Goal: Task Accomplishment & Management: Use online tool/utility

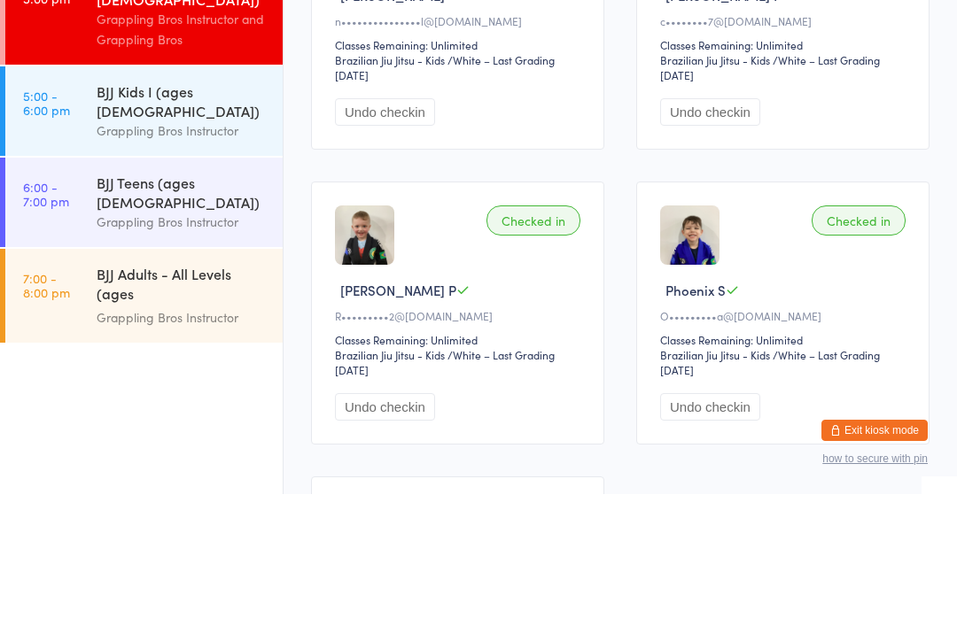
click at [236, 344] on div "Grappling Bros Instructor" at bounding box center [182, 354] width 171 height 20
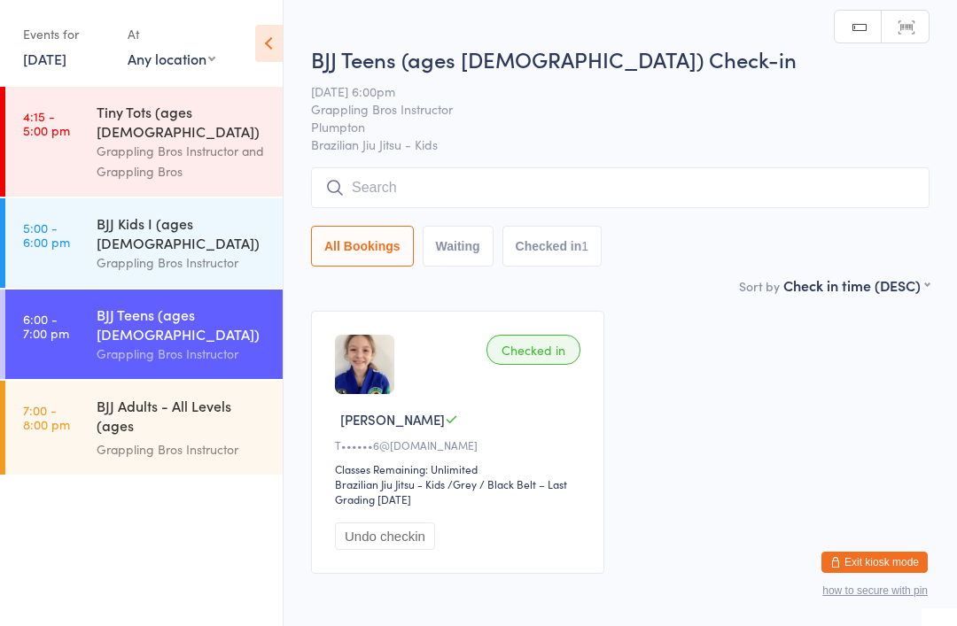
click at [543, 193] on input "search" at bounding box center [620, 187] width 618 height 41
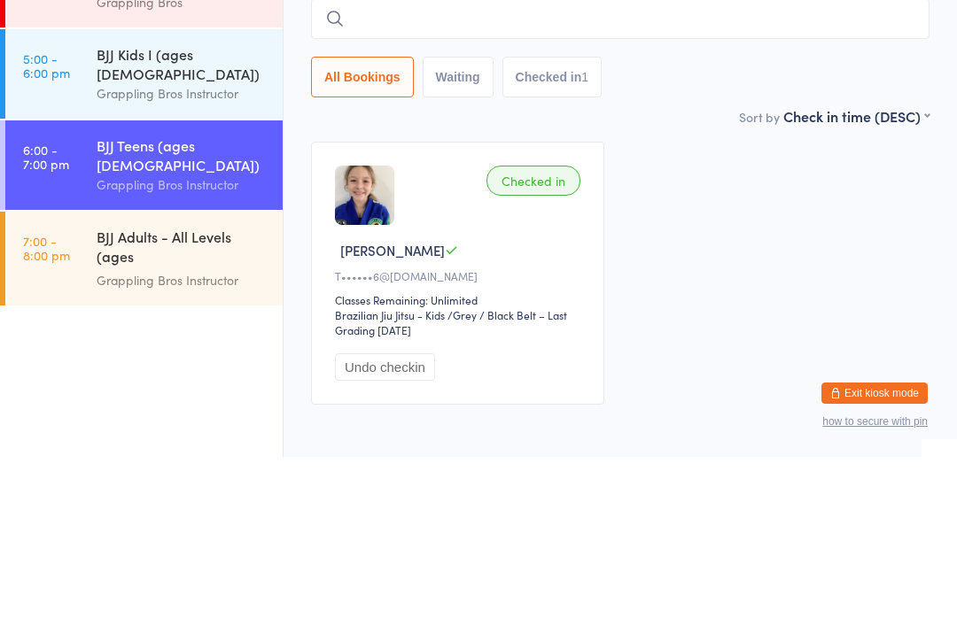
type input "A"
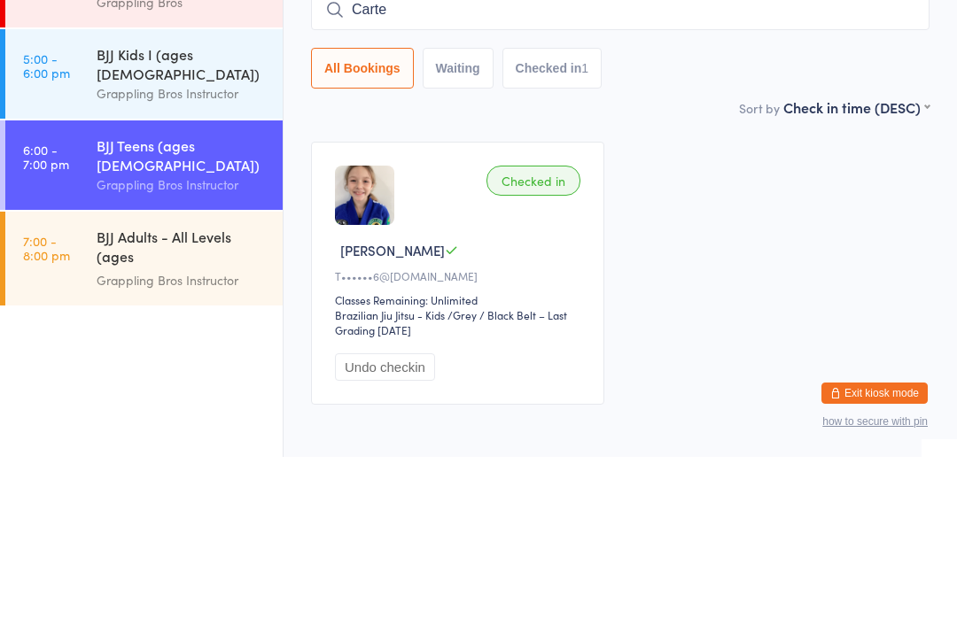
type input "[PERSON_NAME]"
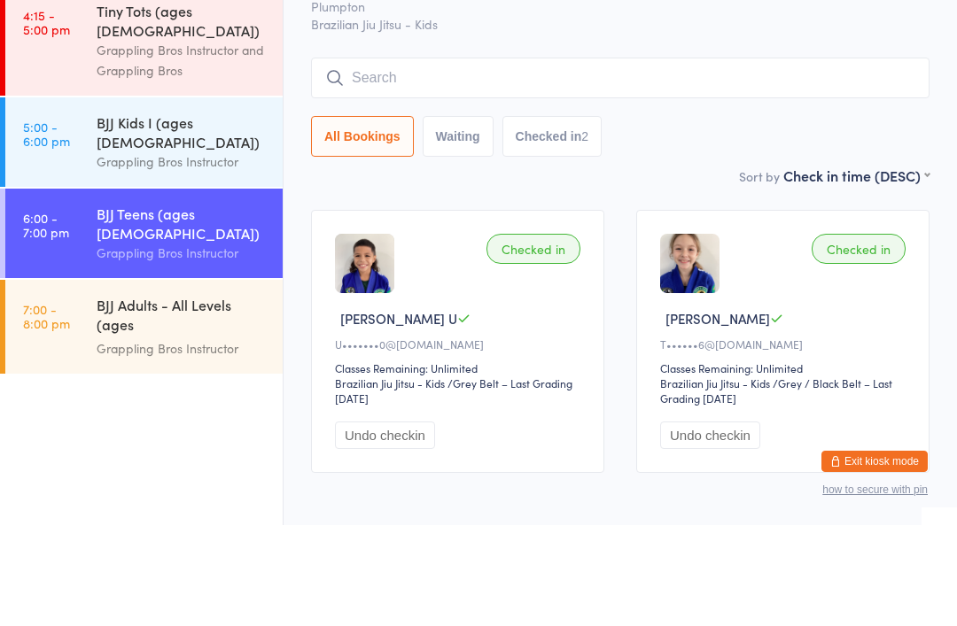
click at [212, 214] on div "BJJ Kids I (ages [DEMOGRAPHIC_DATA])" at bounding box center [182, 233] width 171 height 39
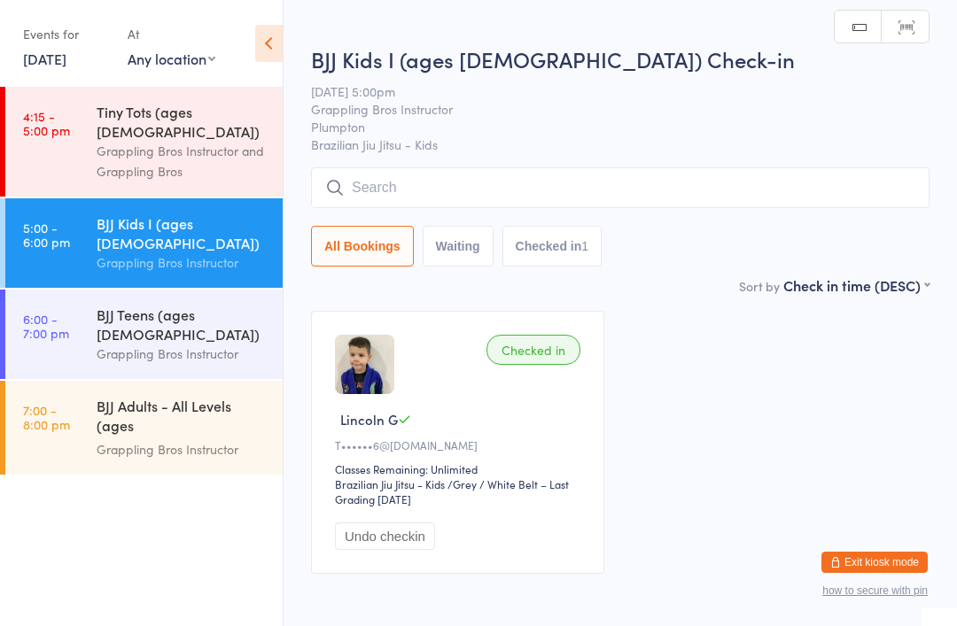
click at [520, 221] on div "All Bookings Waiting Checked in 1" at bounding box center [620, 216] width 618 height 99
click at [603, 201] on input "search" at bounding box center [620, 187] width 618 height 41
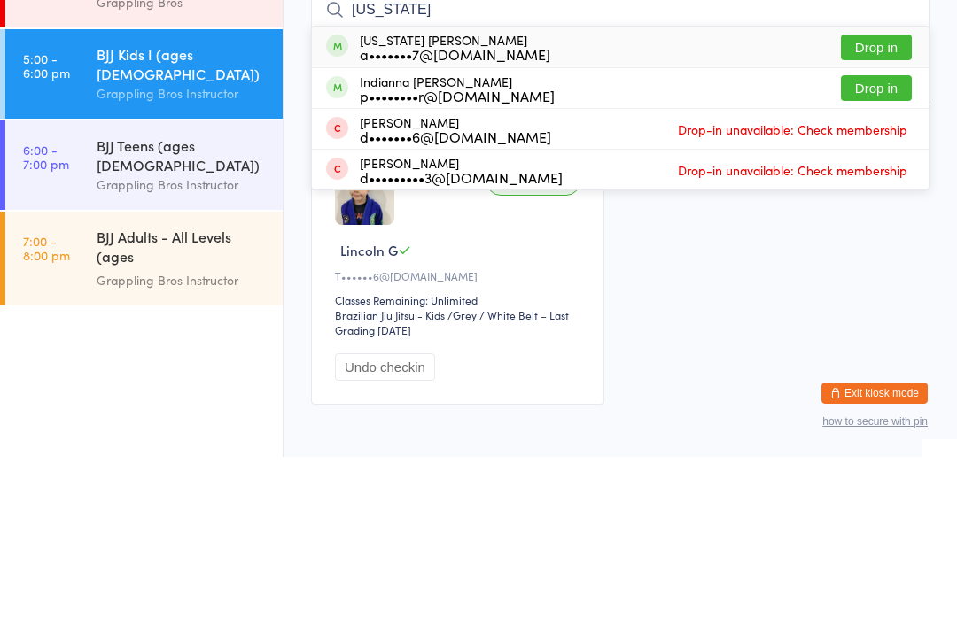
type input "[US_STATE]"
click at [868, 204] on button "Drop in" at bounding box center [876, 217] width 71 height 26
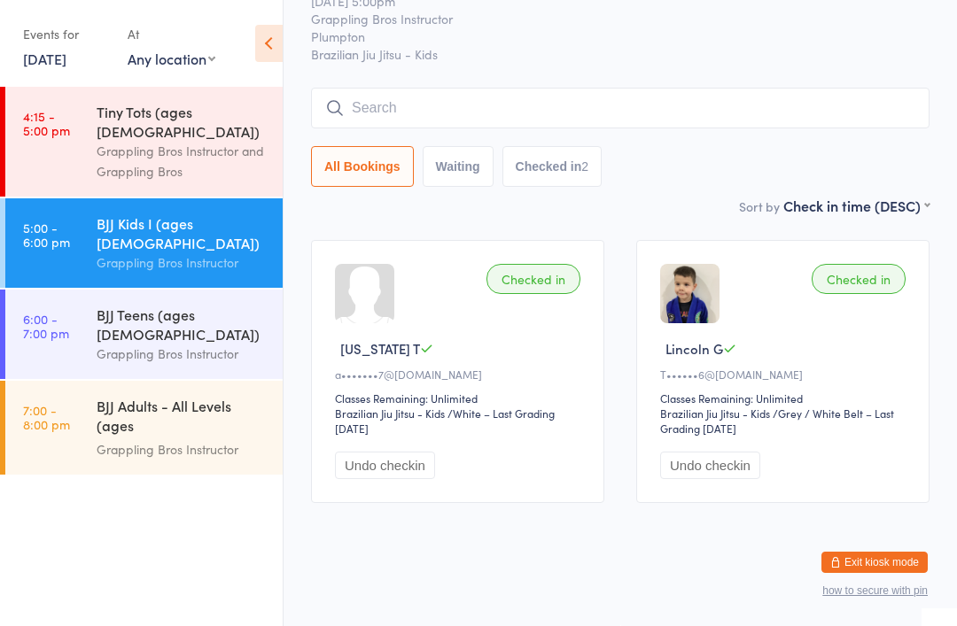
click at [639, 108] on input "search" at bounding box center [620, 108] width 618 height 41
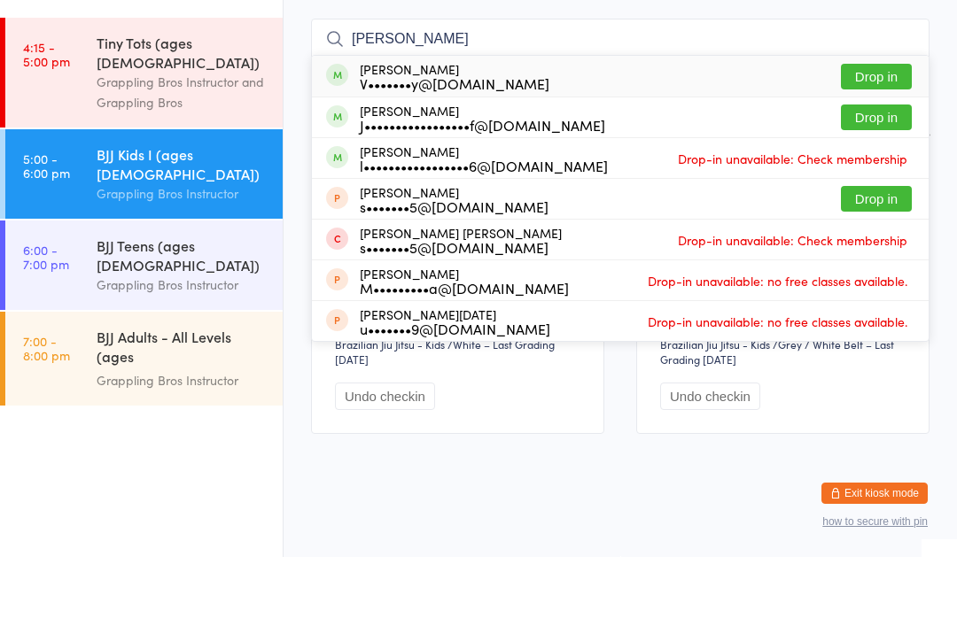
type input "[PERSON_NAME]"
click at [879, 133] on button "Drop in" at bounding box center [876, 146] width 71 height 26
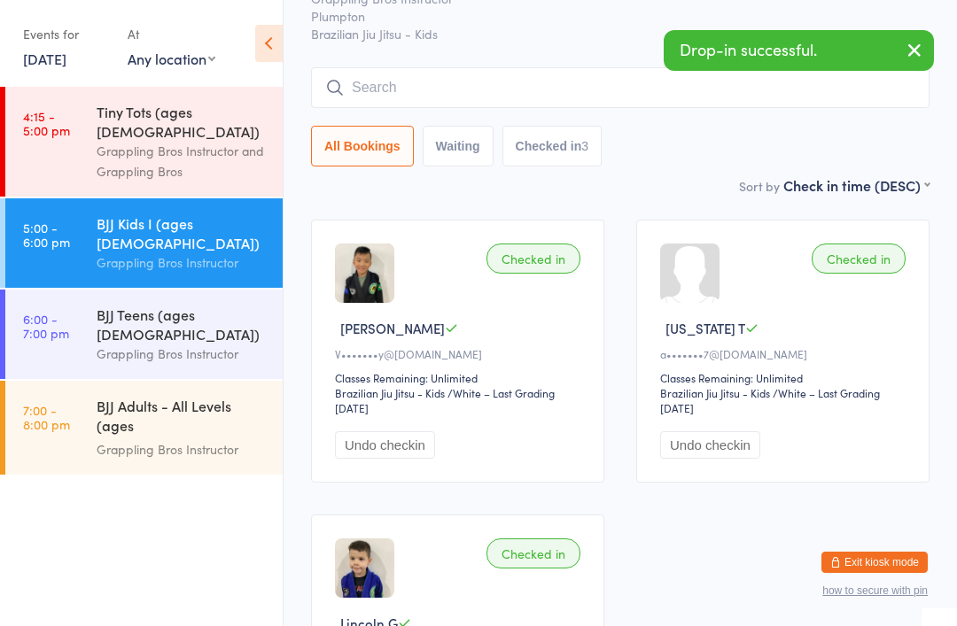
click at [820, 99] on input "search" at bounding box center [620, 87] width 618 height 41
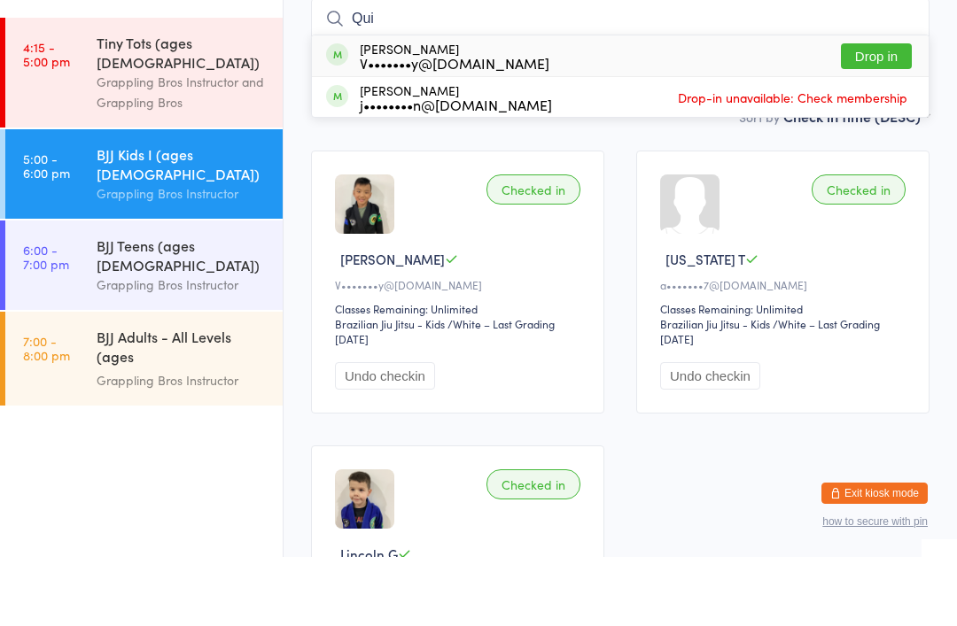
type input "Qui"
click at [891, 153] on span "Drop-in unavailable: Check membership" at bounding box center [792, 166] width 238 height 27
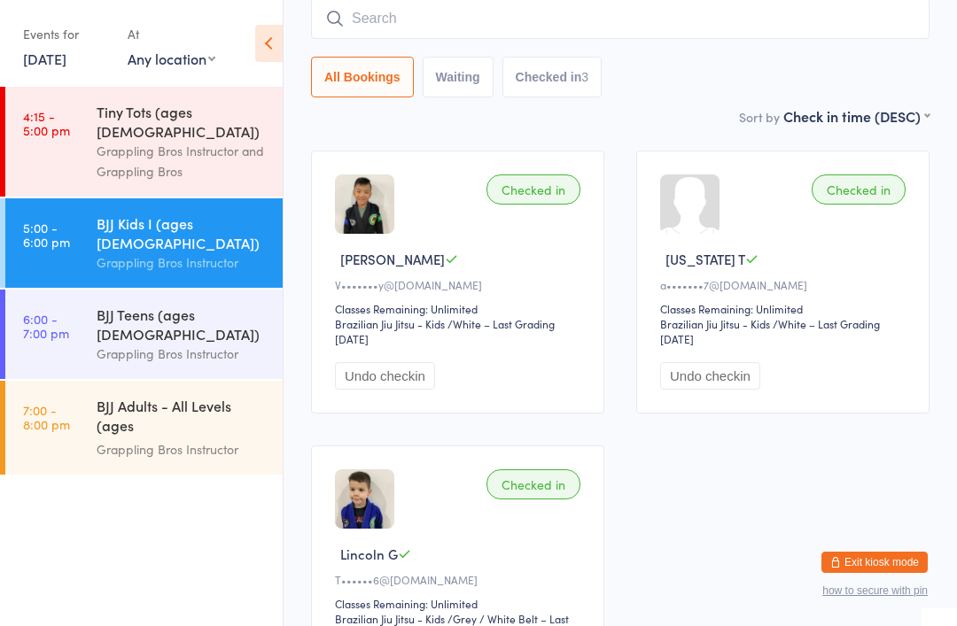
click at [833, 39] on input "search" at bounding box center [620, 18] width 618 height 41
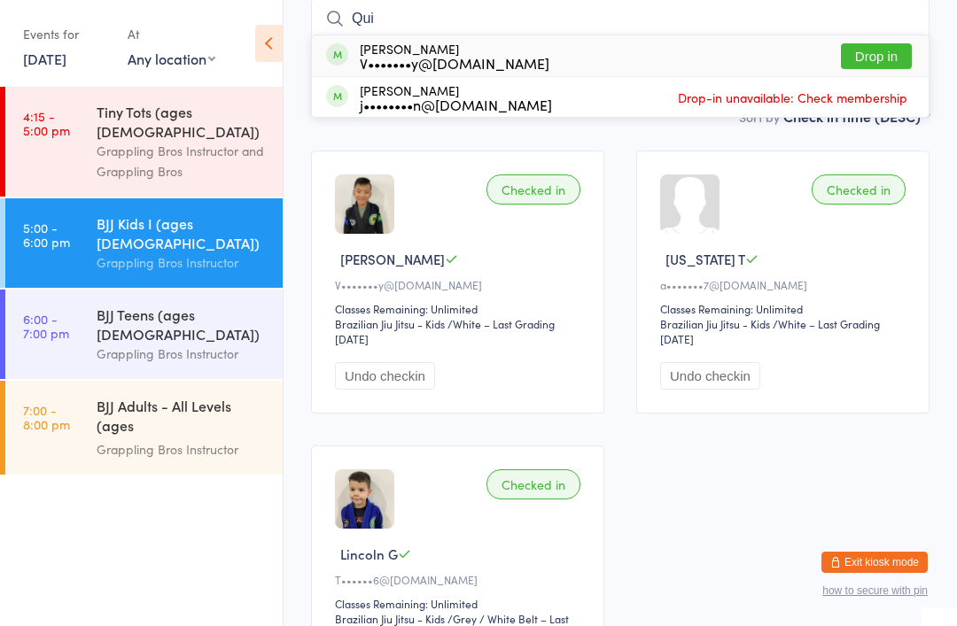
type input "Qui"
click at [873, 64] on button "Drop in" at bounding box center [876, 56] width 71 height 26
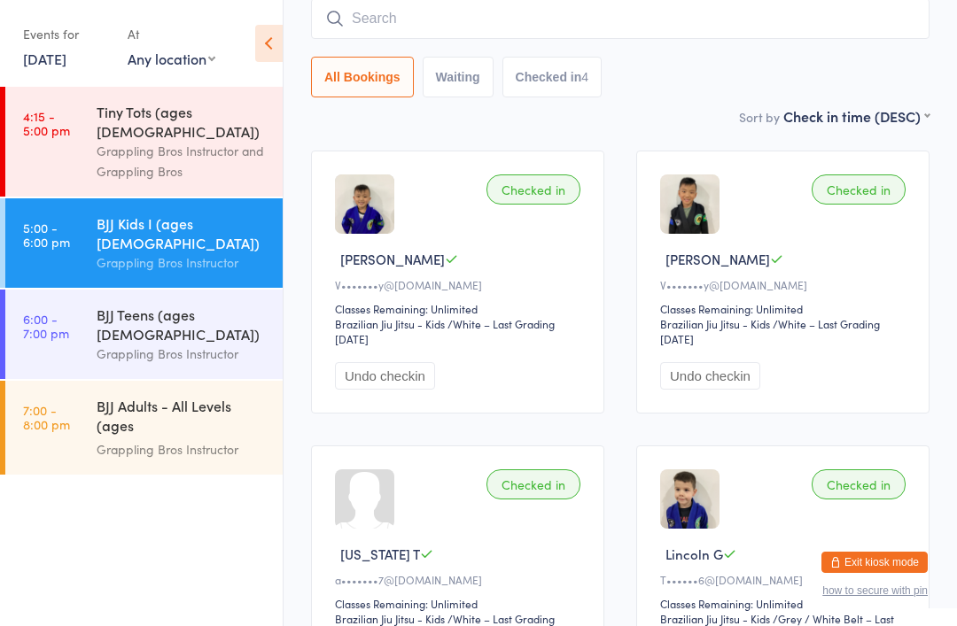
click at [435, 8] on input "search" at bounding box center [620, 18] width 618 height 41
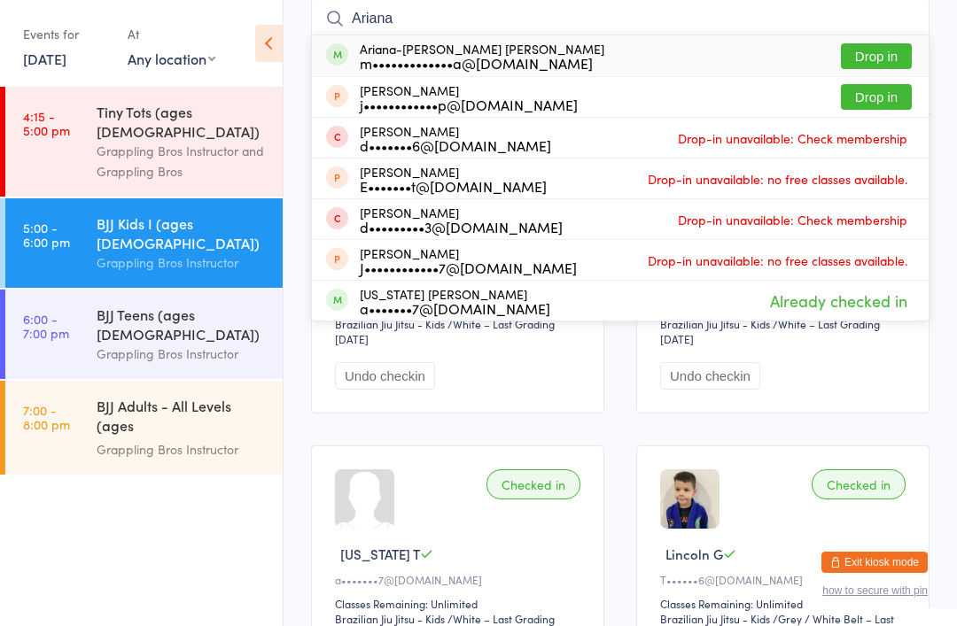
type input "Ariana"
click at [892, 46] on button "Drop in" at bounding box center [876, 56] width 71 height 26
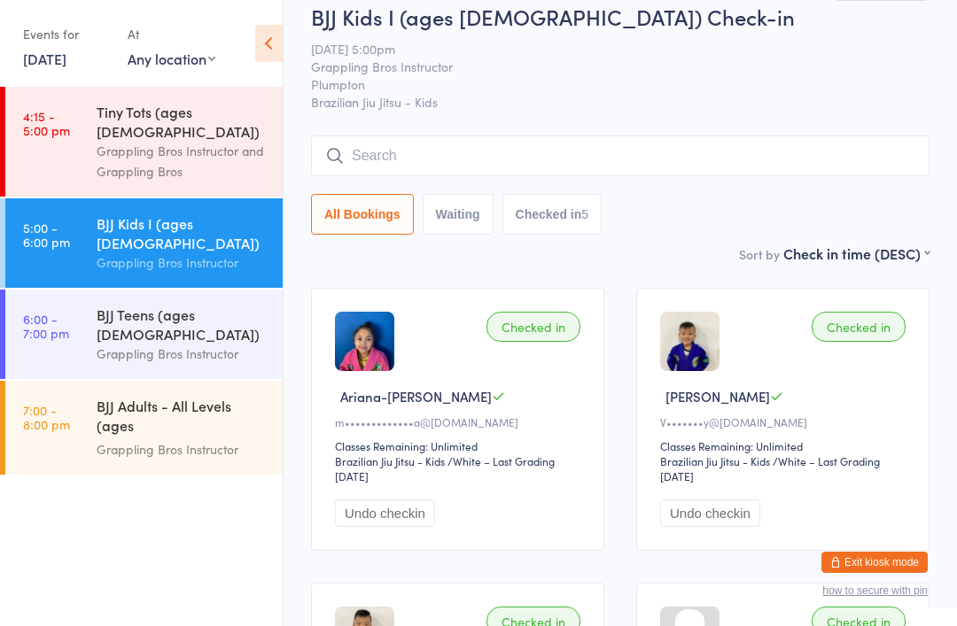
scroll to position [0, 0]
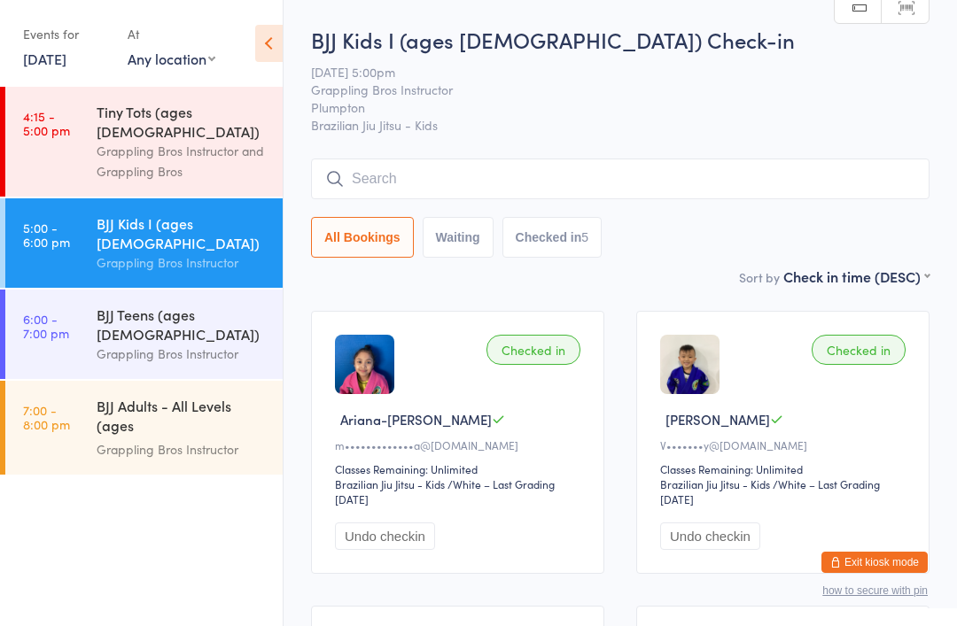
click at [884, 189] on input "search" at bounding box center [620, 179] width 618 height 41
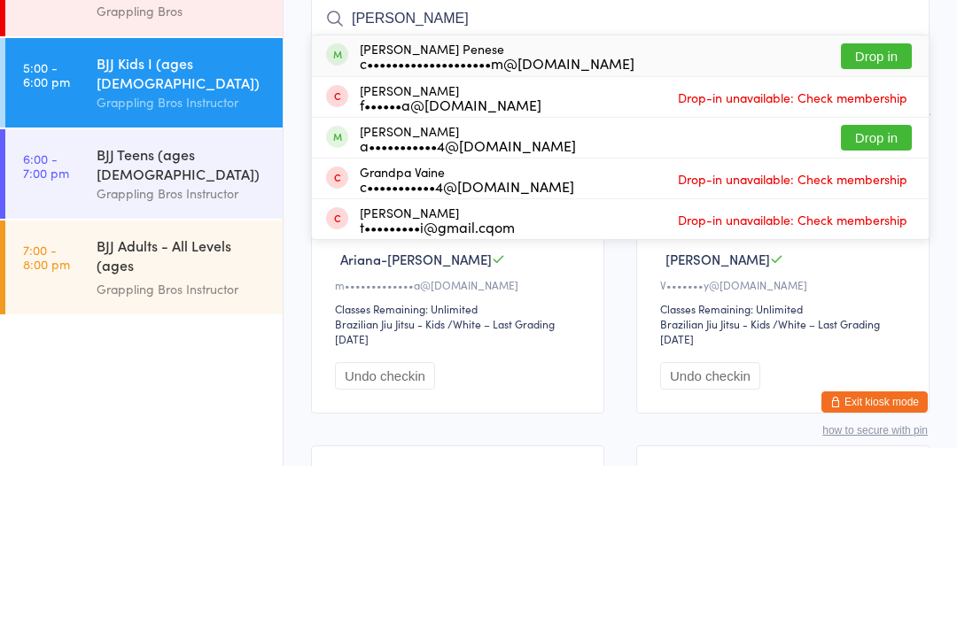
type input "[PERSON_NAME]"
click at [901, 204] on button "Drop in" at bounding box center [876, 217] width 71 height 26
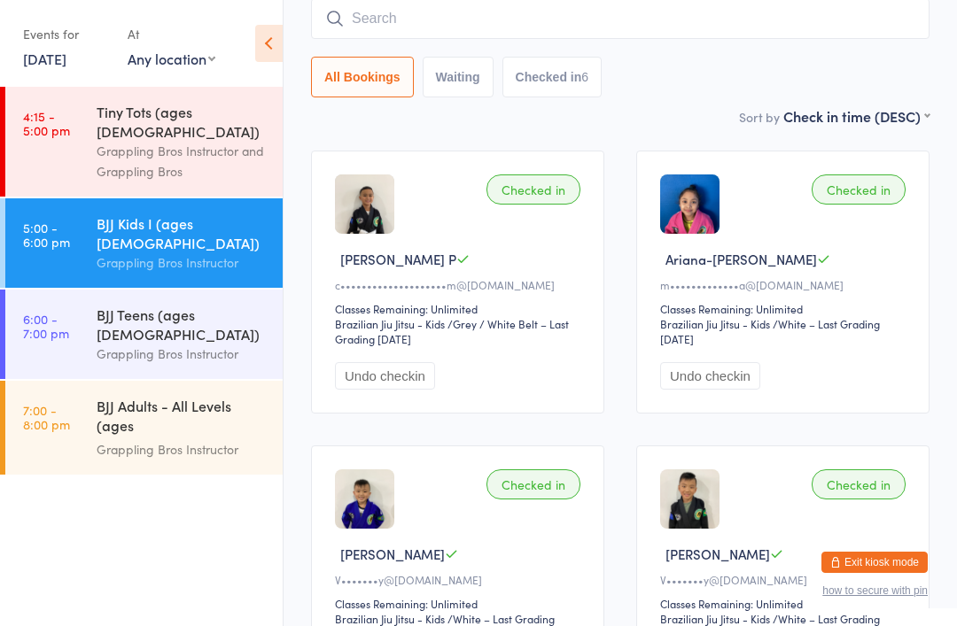
click at [135, 216] on div "BJJ Kids I (ages [DEMOGRAPHIC_DATA])" at bounding box center [182, 233] width 171 height 39
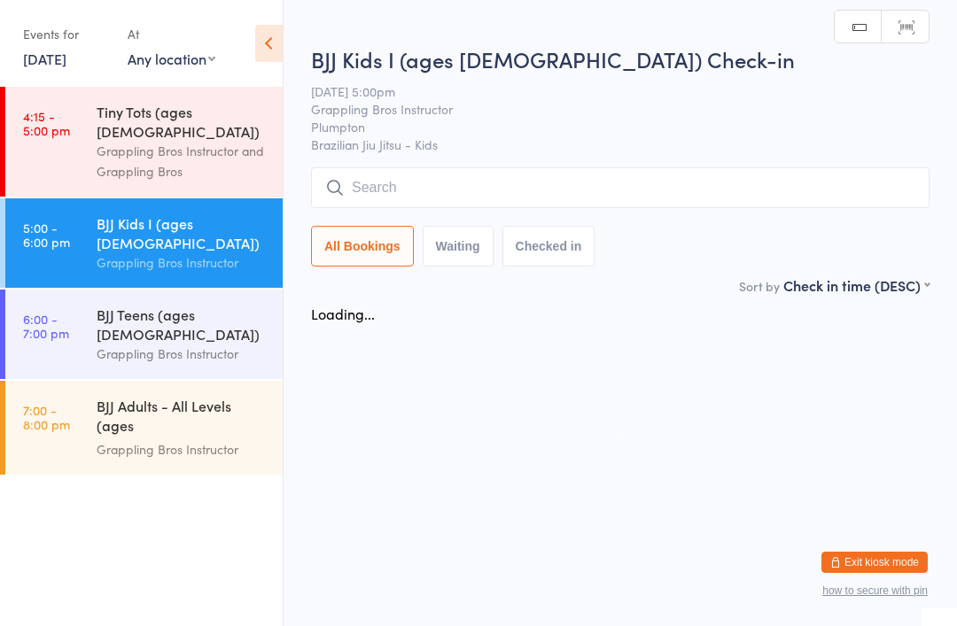
scroll to position [0, 0]
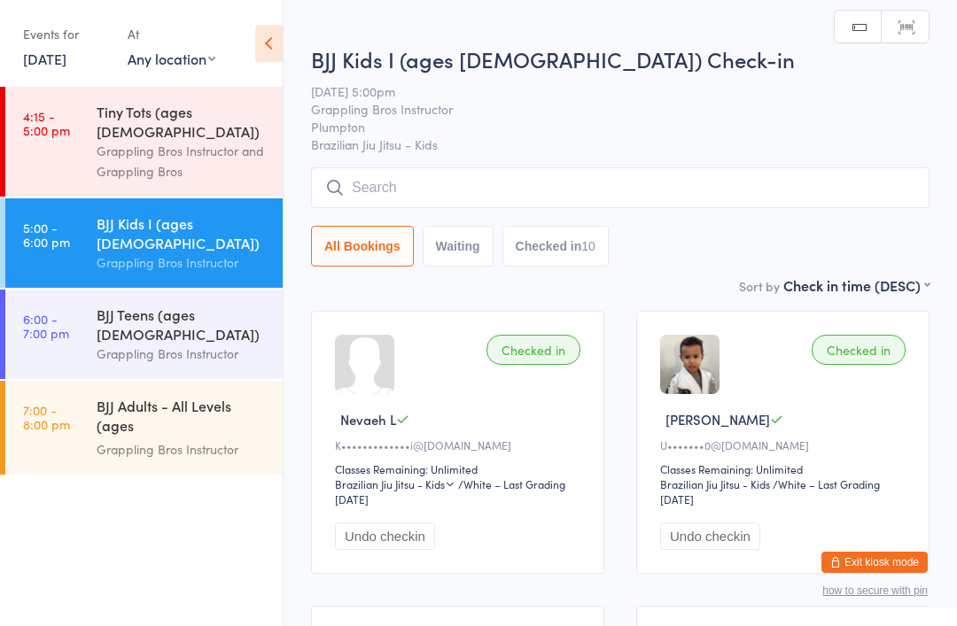
click at [141, 305] on div "BJJ Teens (ages [DEMOGRAPHIC_DATA])" at bounding box center [182, 324] width 171 height 39
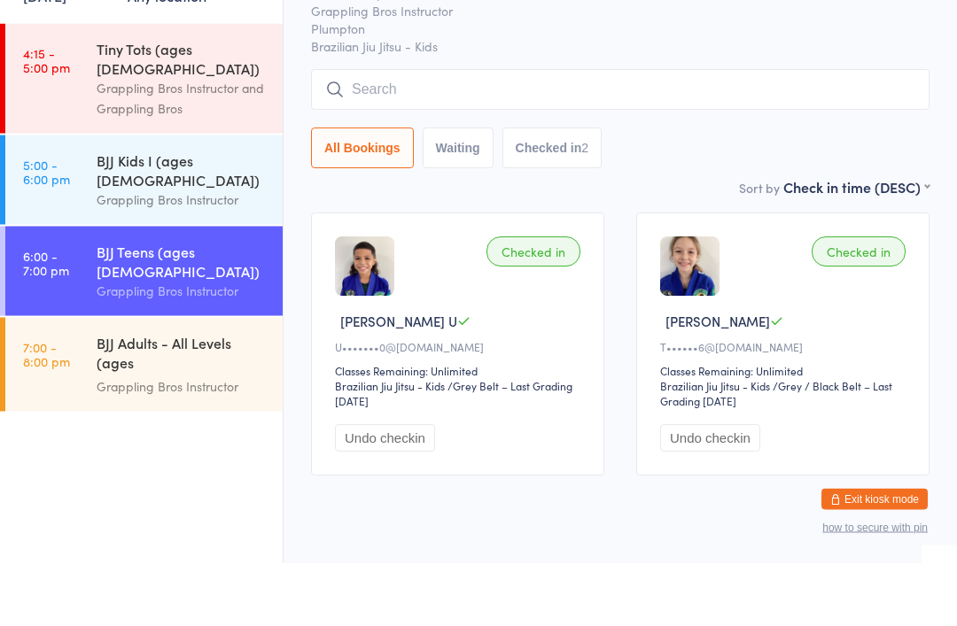
scroll to position [35, 0]
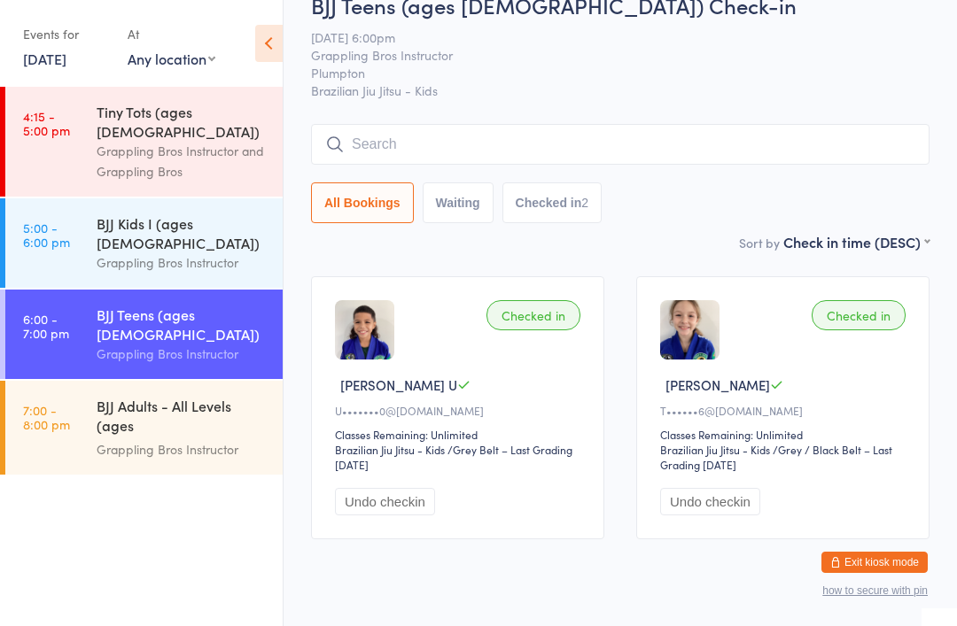
click at [552, 132] on input "search" at bounding box center [620, 144] width 618 height 41
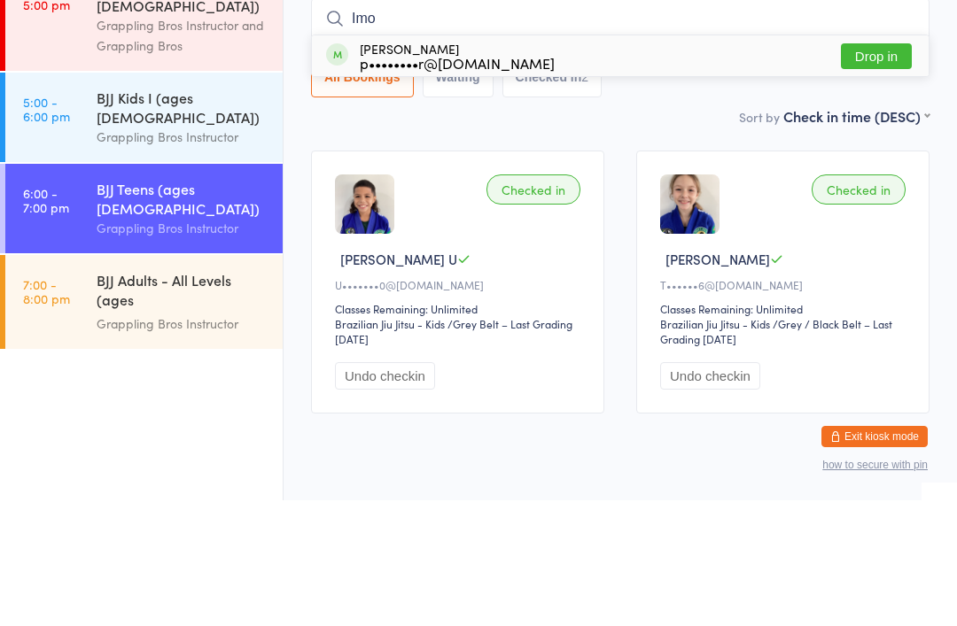
type input "Imo"
click at [617, 161] on div "[PERSON_NAME] p••••••••r@[DOMAIN_NAME] Drop in" at bounding box center [620, 181] width 617 height 41
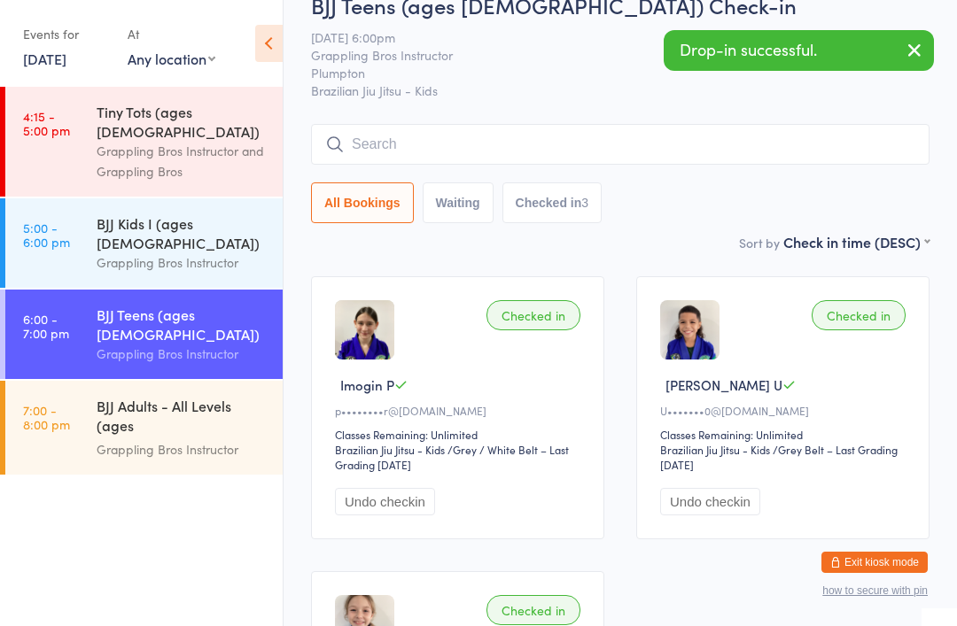
click at [453, 142] on input "search" at bounding box center [620, 144] width 618 height 41
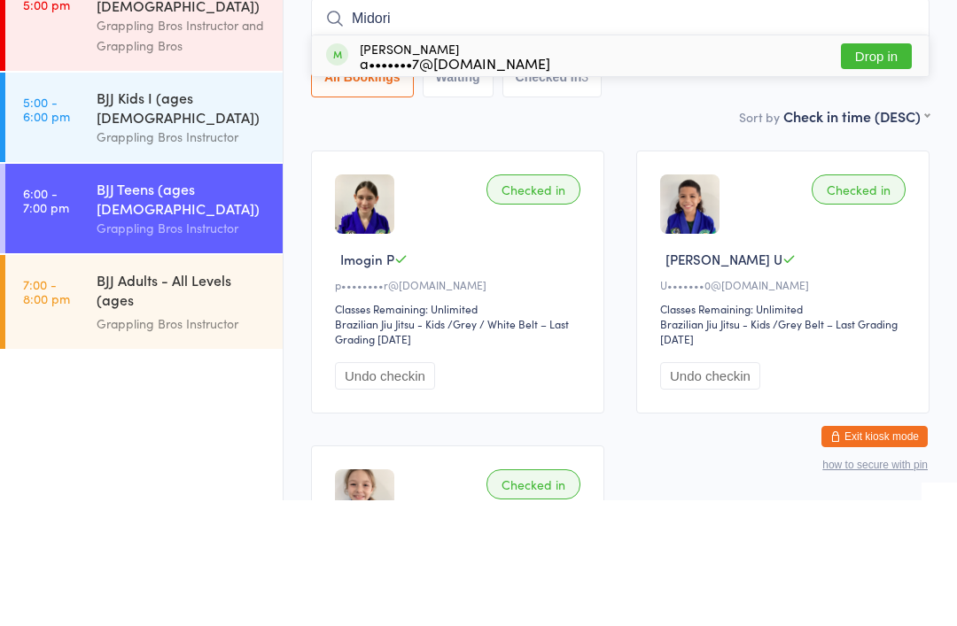
type input "Midori"
click at [443, 182] on div "a•••••••7@[DOMAIN_NAME]" at bounding box center [455, 189] width 190 height 14
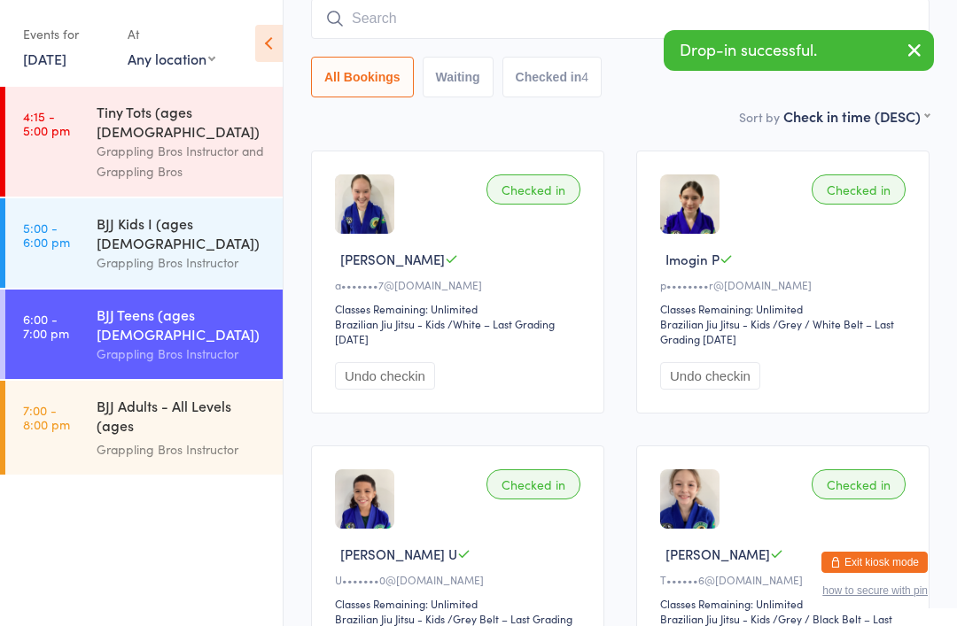
click at [492, 10] on input "search" at bounding box center [620, 18] width 618 height 41
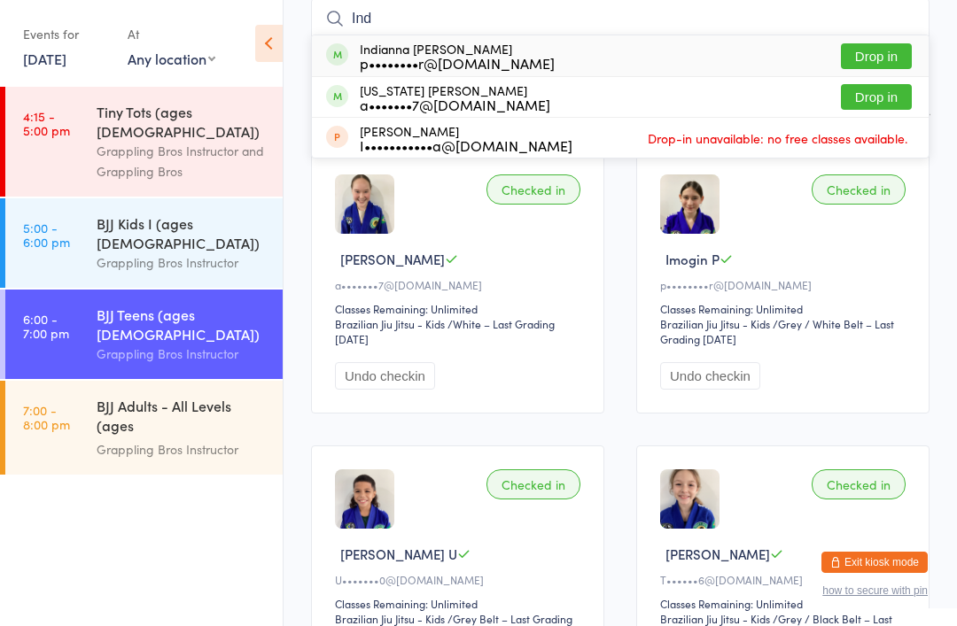
type input "Ind"
click at [406, 51] on div "Indianna [PERSON_NAME] p••••••••r@[DOMAIN_NAME]" at bounding box center [457, 56] width 195 height 28
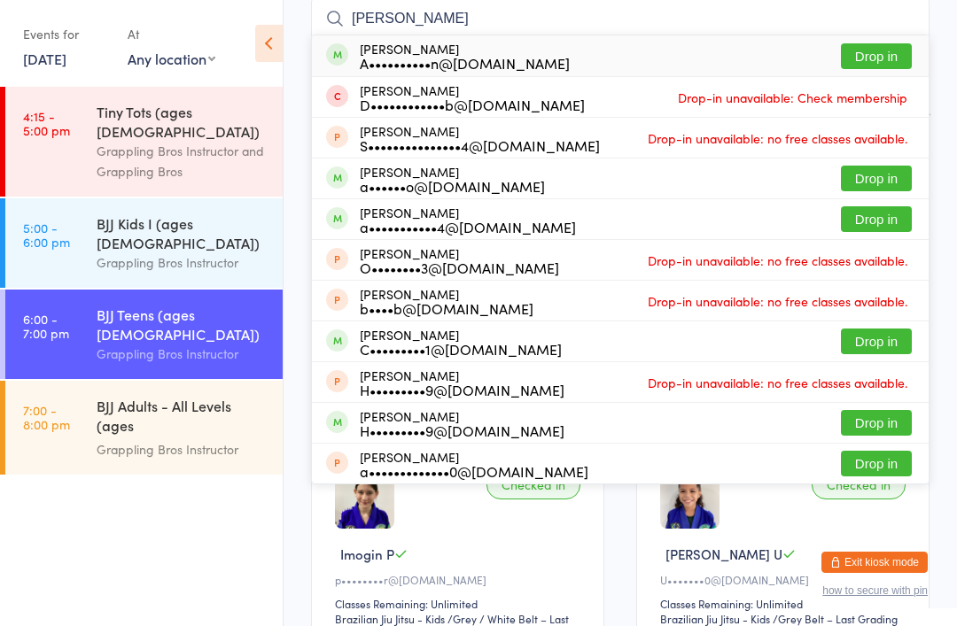
type input "[PERSON_NAME]"
click at [861, 52] on button "Drop in" at bounding box center [876, 56] width 71 height 26
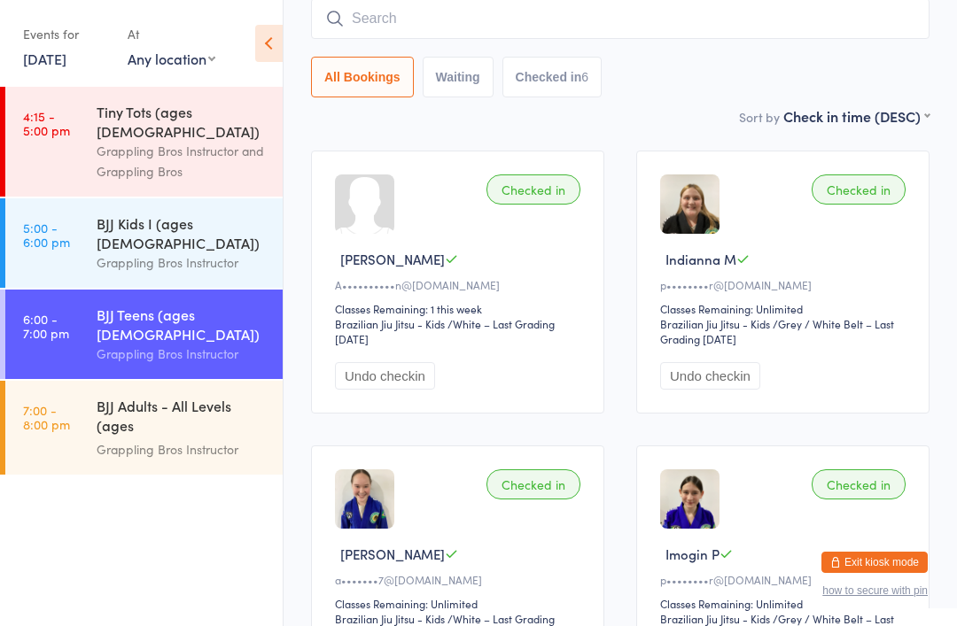
click at [447, 18] on input "search" at bounding box center [620, 18] width 618 height 41
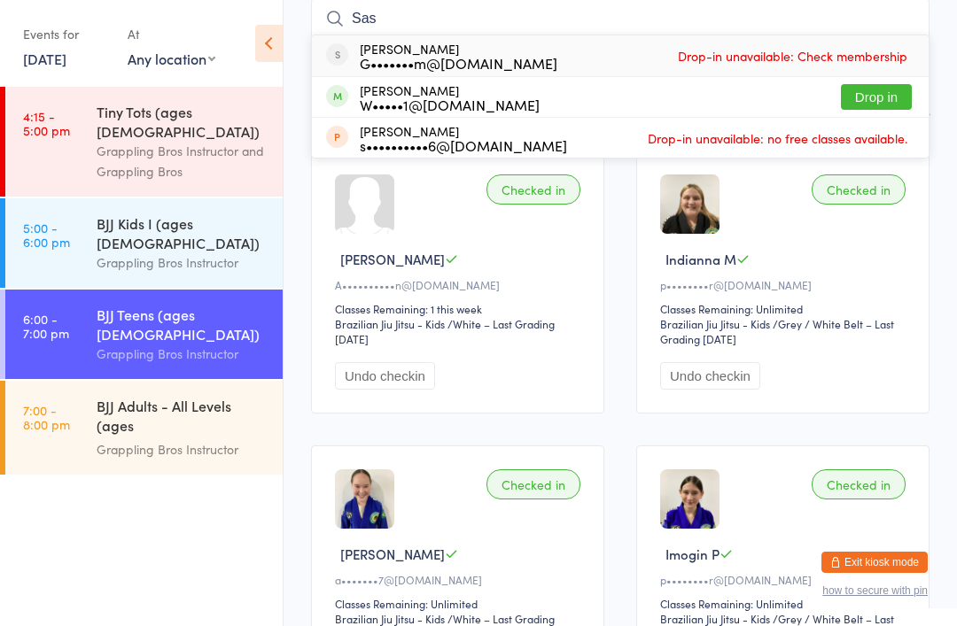
type input "Sas"
click at [875, 87] on button "Drop in" at bounding box center [876, 97] width 71 height 26
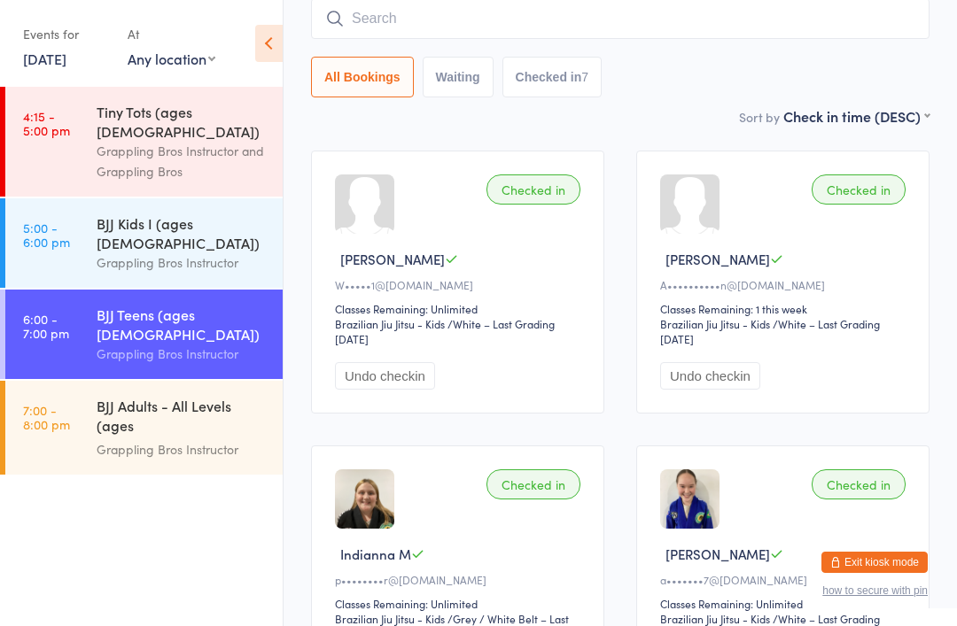
click at [480, 9] on input "search" at bounding box center [620, 18] width 618 height 41
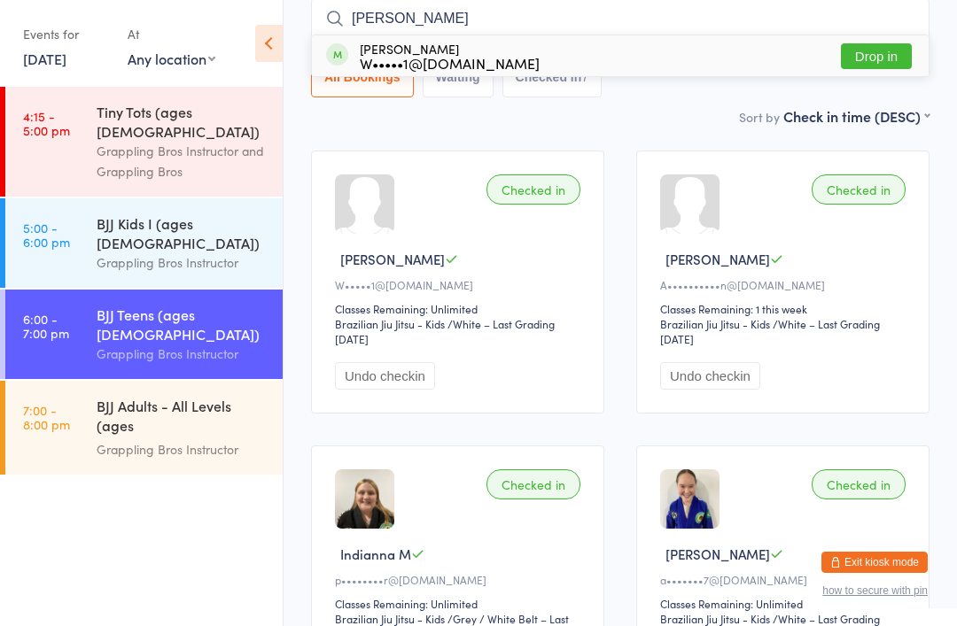
type input "[PERSON_NAME]"
click at [874, 55] on button "Drop in" at bounding box center [876, 56] width 71 height 26
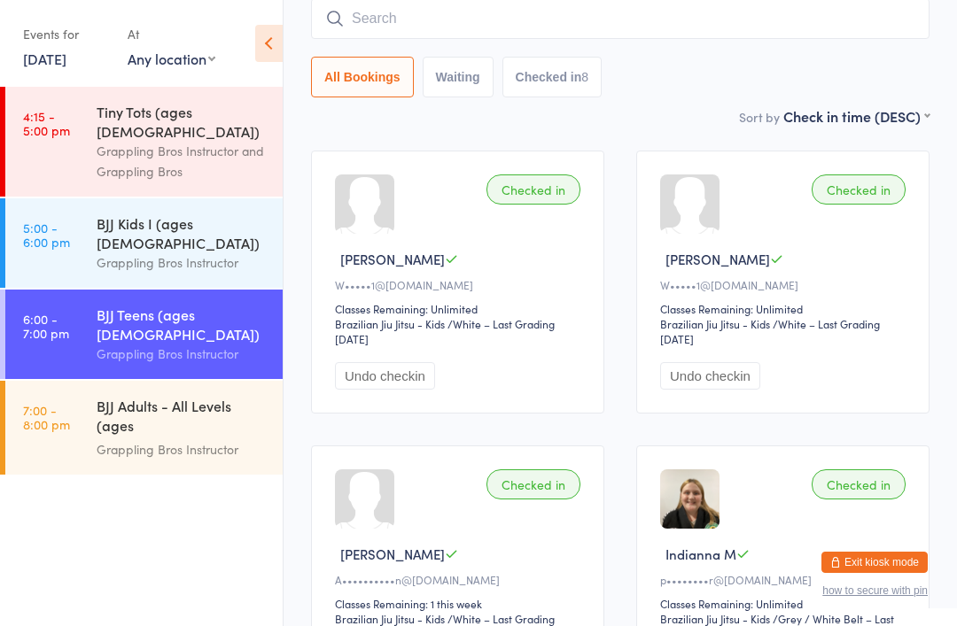
click at [470, 36] on input "search" at bounding box center [620, 18] width 618 height 41
type input "N"
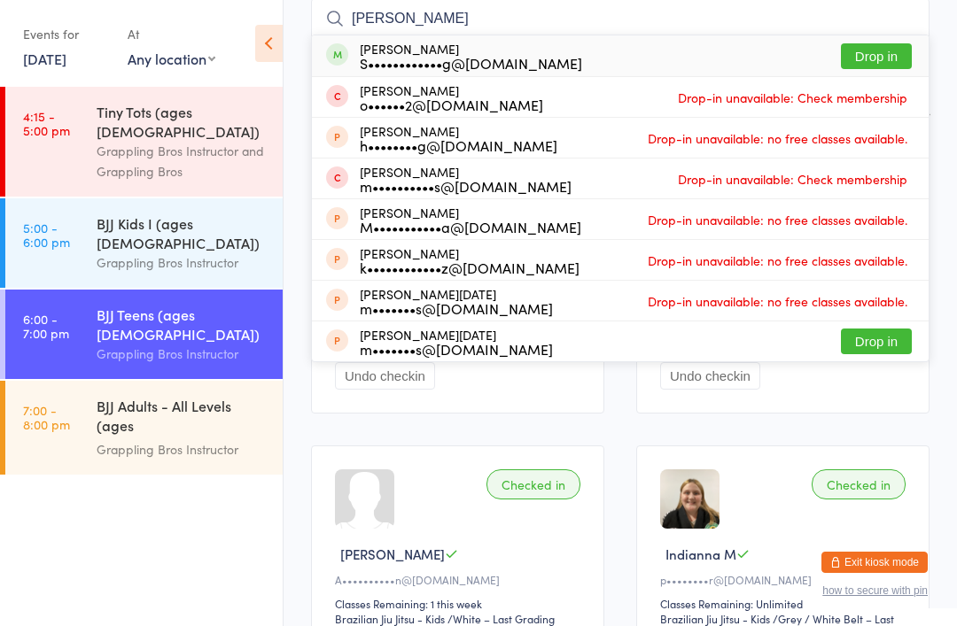
type input "[PERSON_NAME]"
click at [883, 57] on button "Drop in" at bounding box center [876, 56] width 71 height 26
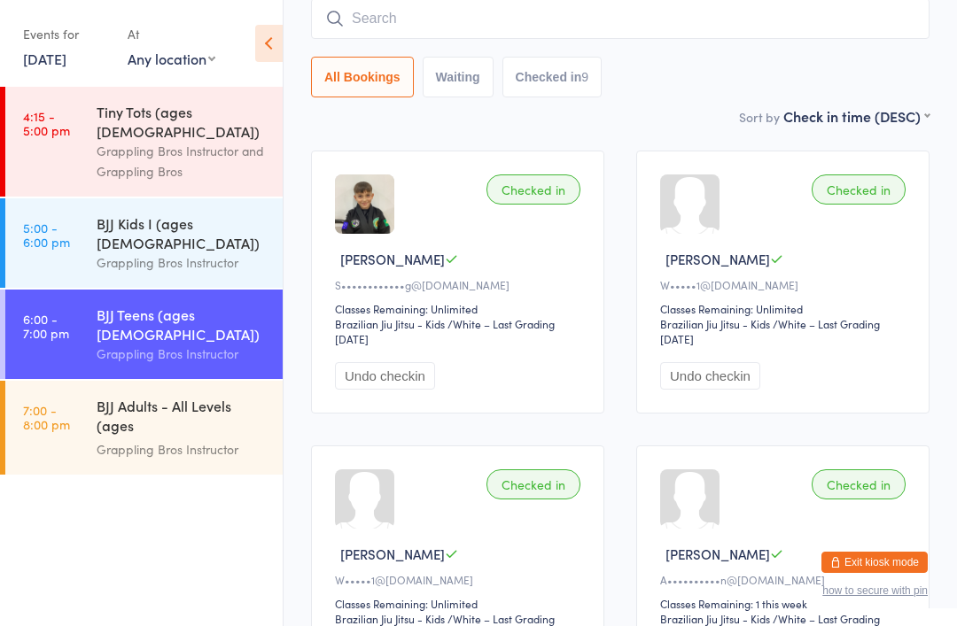
click at [434, 22] on input "search" at bounding box center [620, 18] width 618 height 41
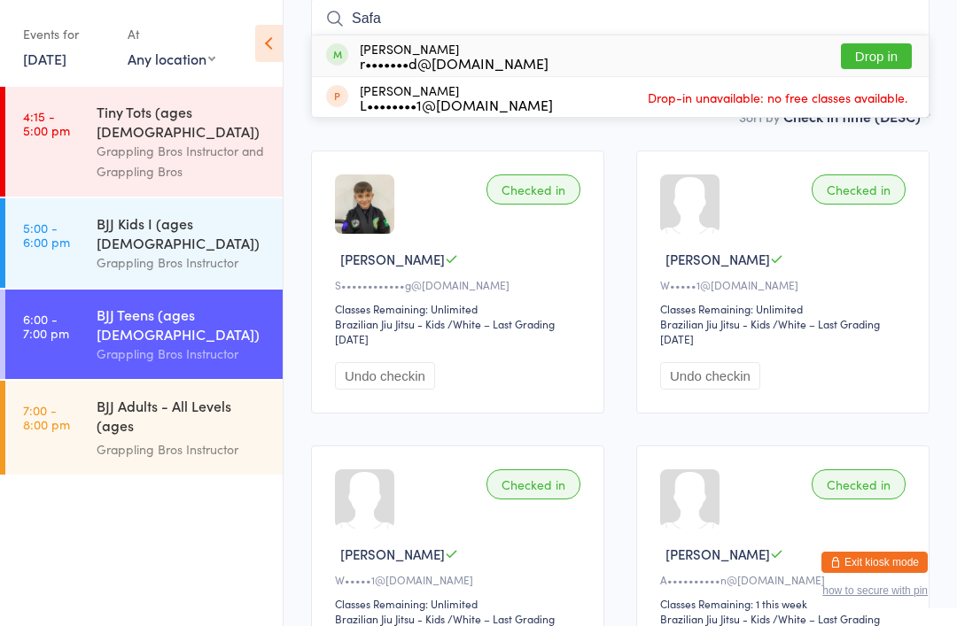
type input "Safa"
click at [893, 52] on button "Drop in" at bounding box center [876, 56] width 71 height 26
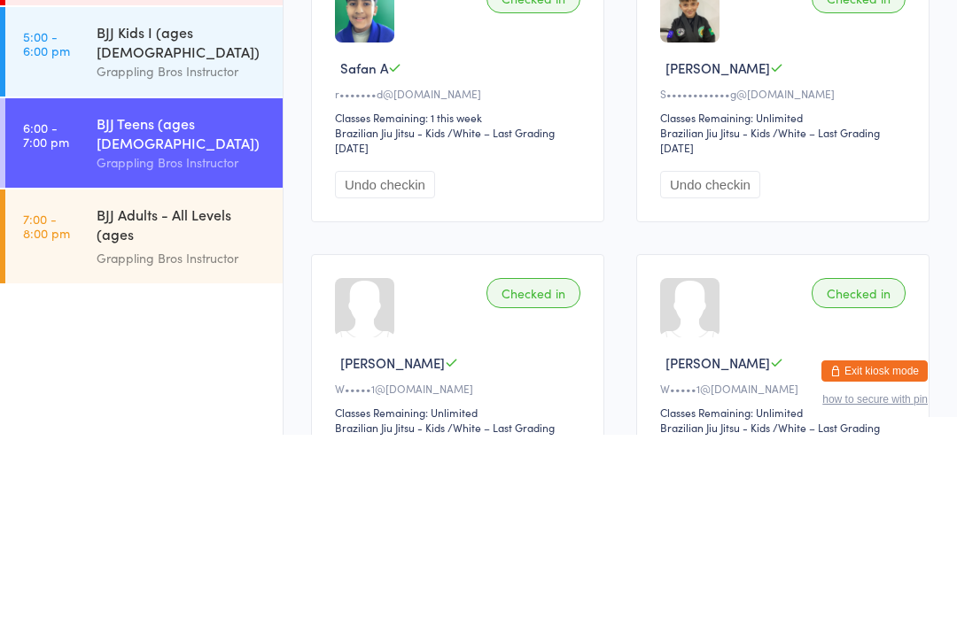
click at [128, 396] on div "BJJ Adults - All Levels (ages [DEMOGRAPHIC_DATA]+)" at bounding box center [182, 417] width 171 height 43
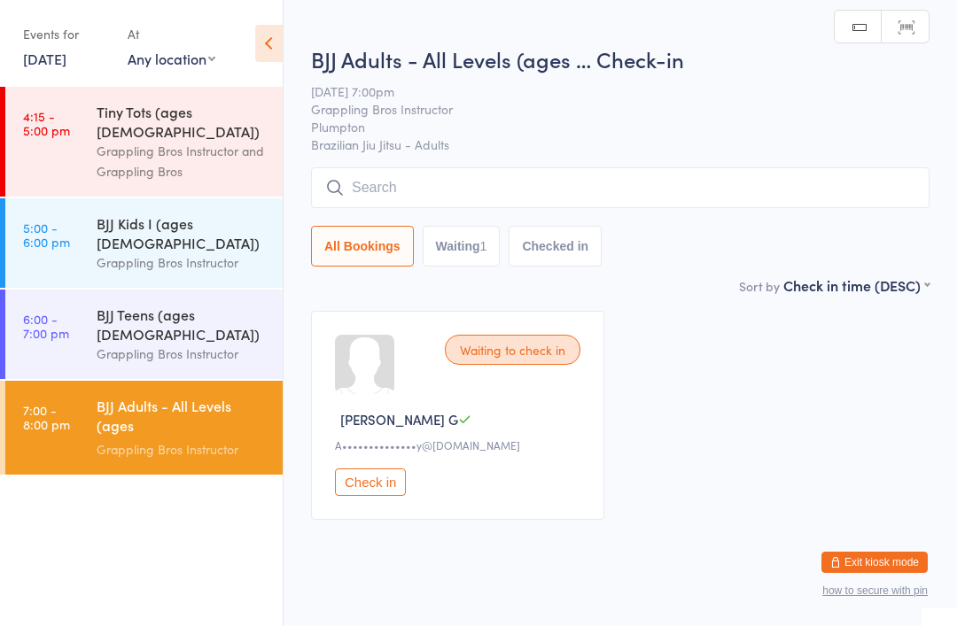
click at [368, 486] on button "Check in" at bounding box center [370, 482] width 71 height 27
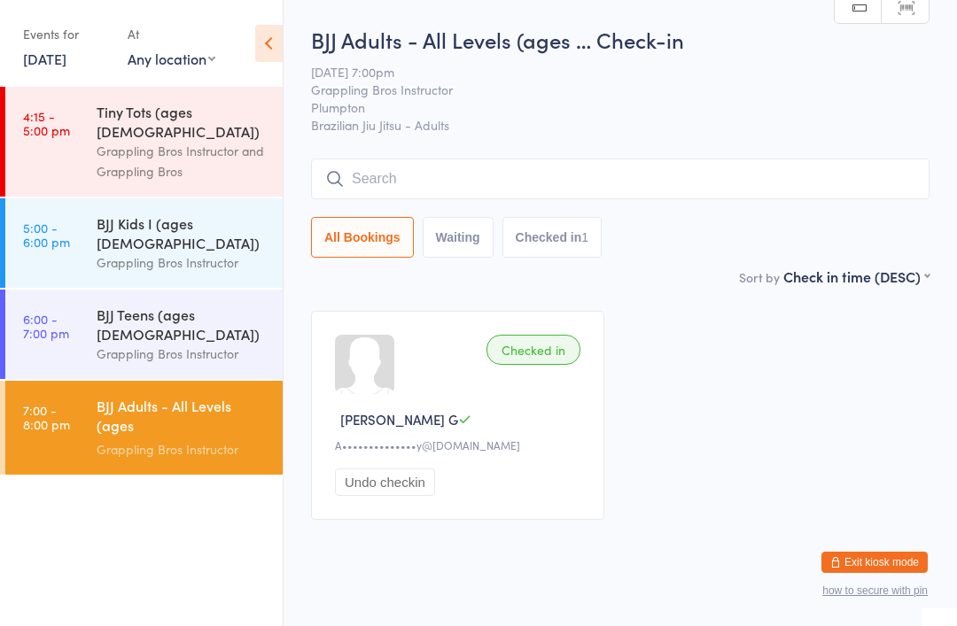
click at [161, 396] on div "BJJ Adults - All Levels (ages [DEMOGRAPHIC_DATA]+)" at bounding box center [182, 417] width 171 height 43
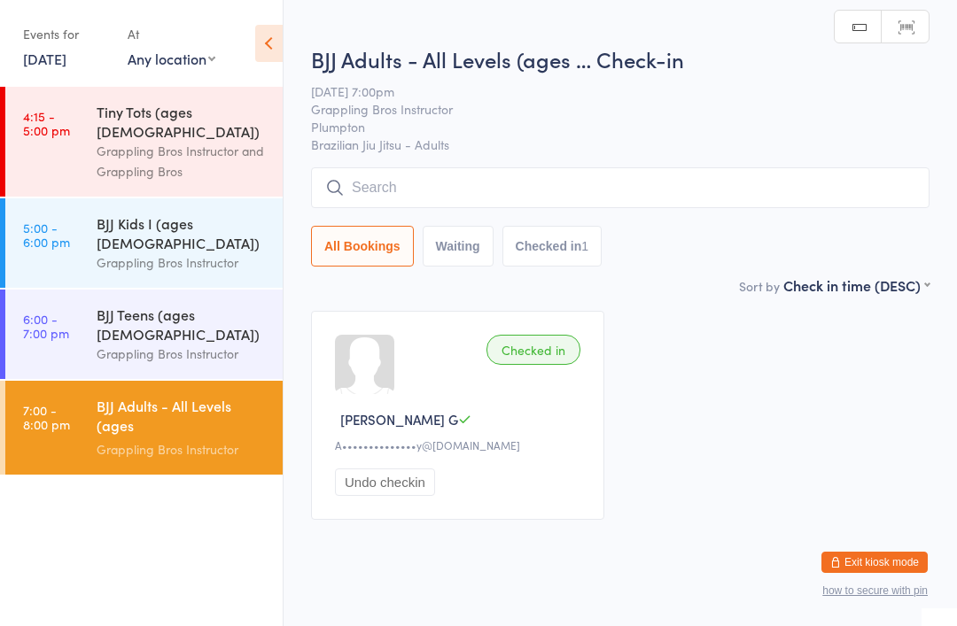
click at [603, 175] on input "search" at bounding box center [620, 187] width 618 height 41
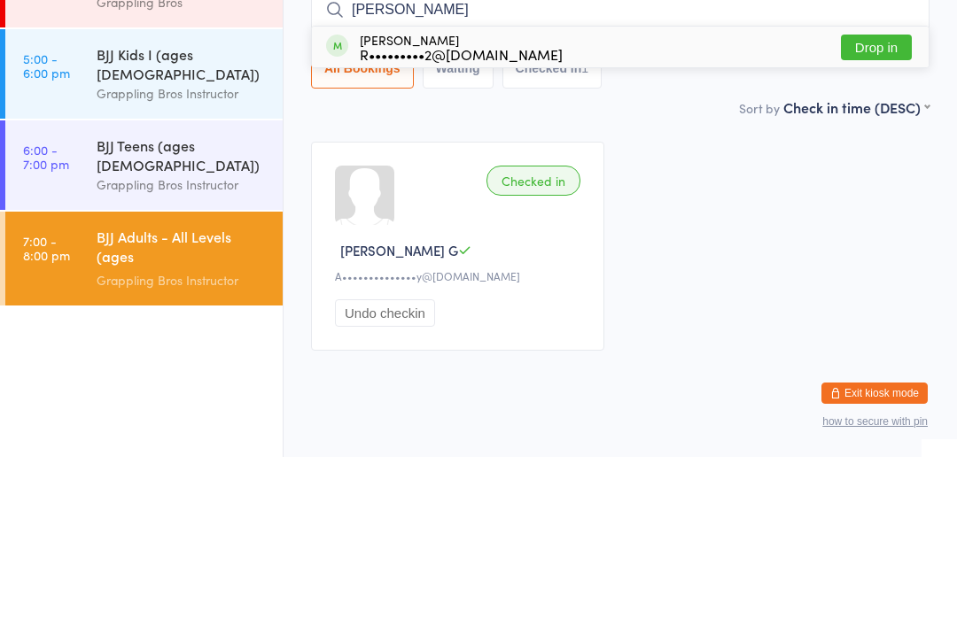
type input "[PERSON_NAME]"
click at [882, 204] on button "Drop in" at bounding box center [876, 217] width 71 height 26
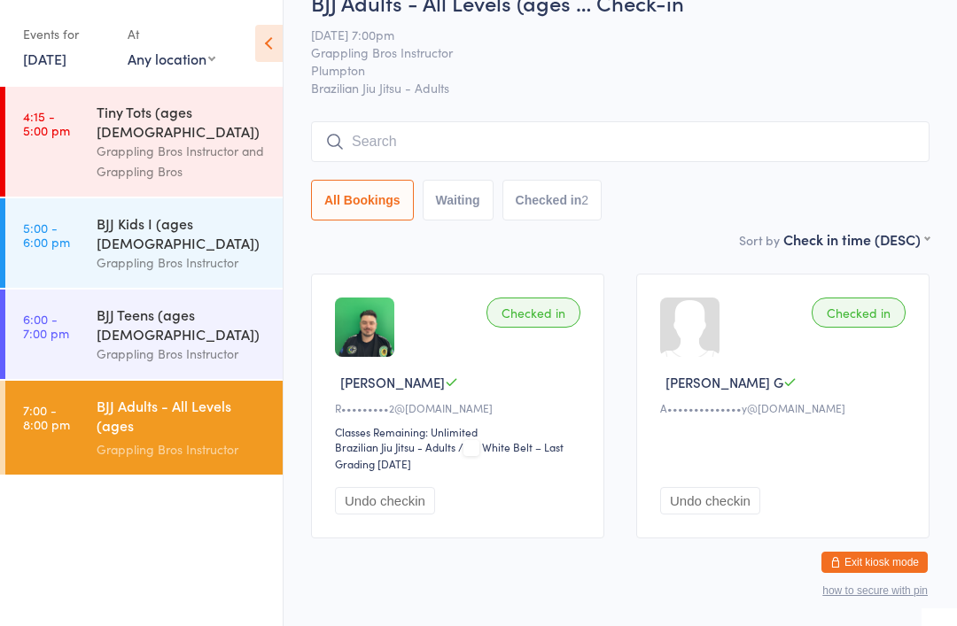
click at [370, 146] on input "search" at bounding box center [620, 141] width 618 height 41
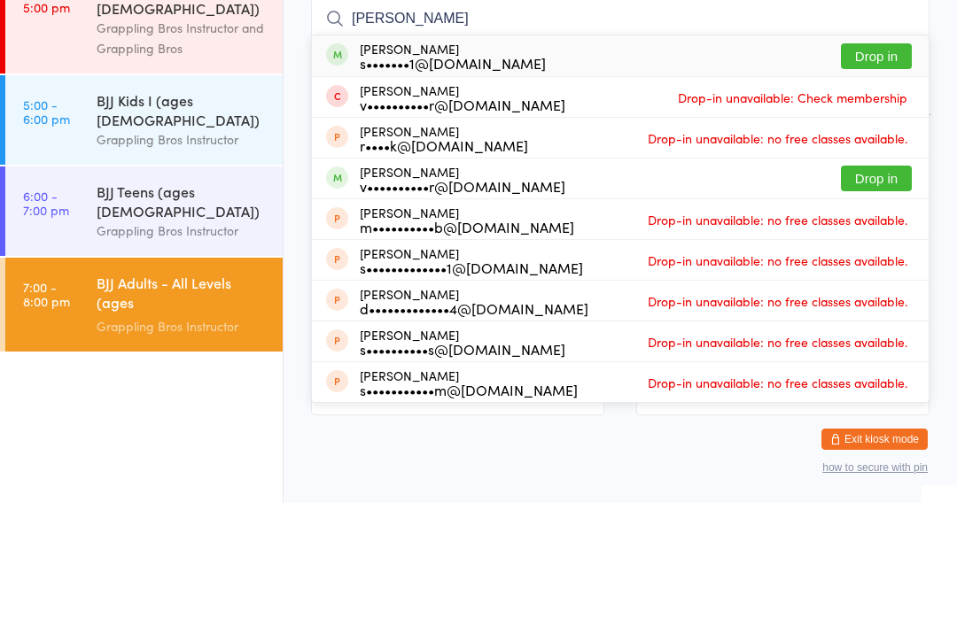
type input "[PERSON_NAME]"
click at [869, 167] on button "Drop in" at bounding box center [876, 180] width 71 height 26
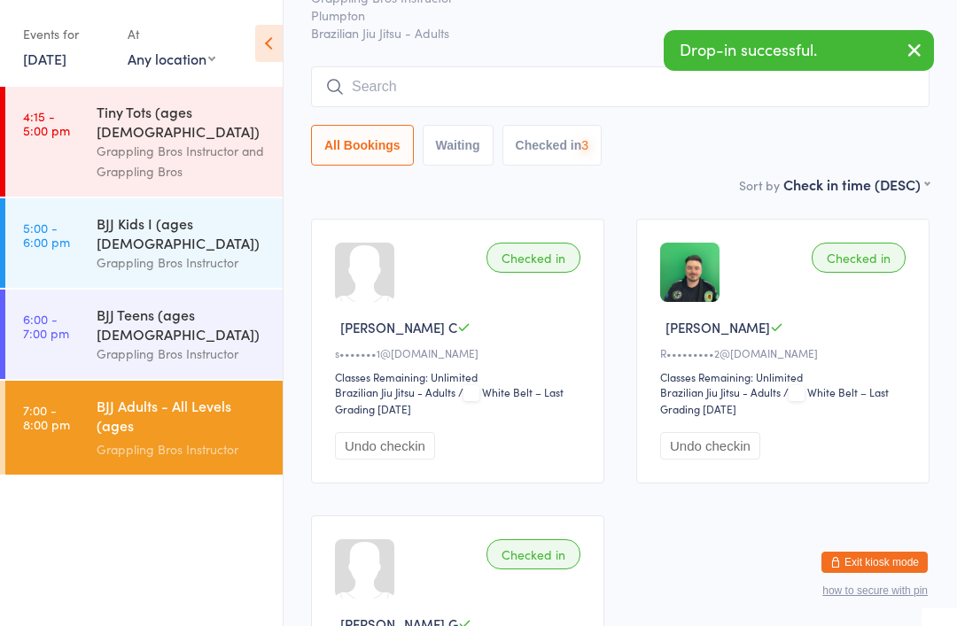
click at [400, 76] on input "search" at bounding box center [620, 86] width 618 height 41
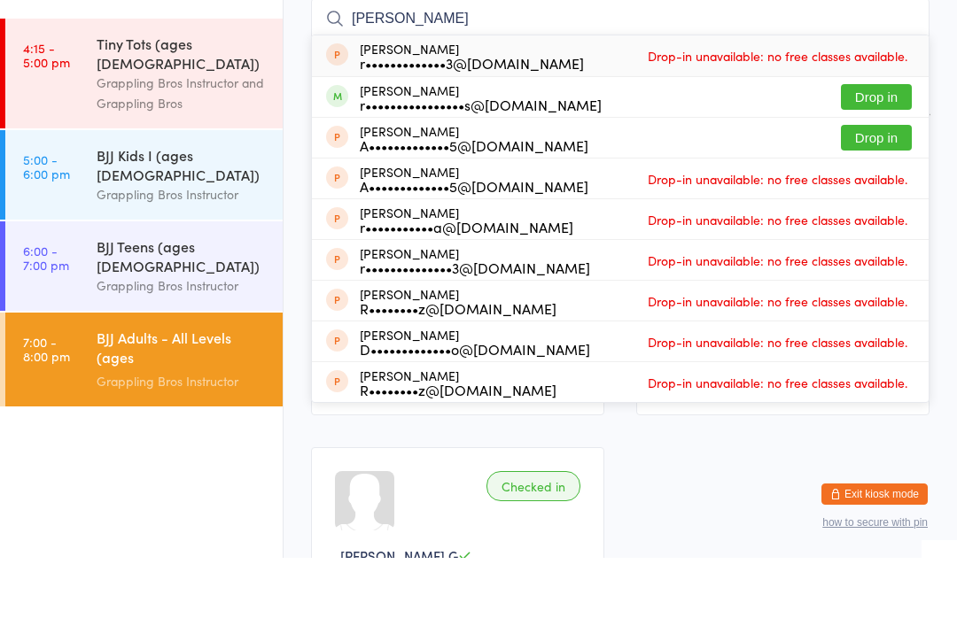
type input "[PERSON_NAME]"
click at [866, 152] on button "Drop in" at bounding box center [876, 165] width 71 height 26
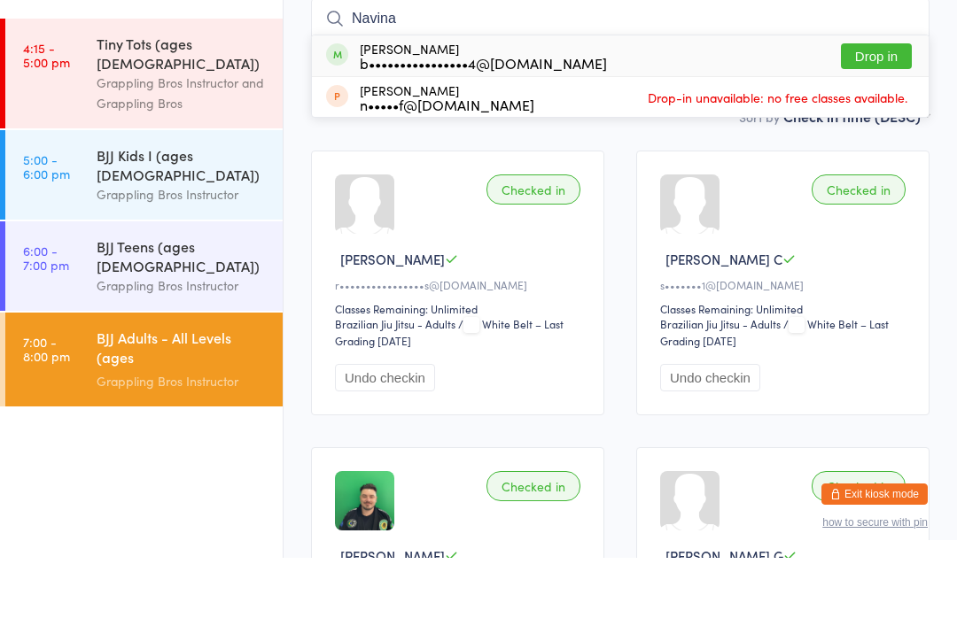
type input "Navina"
click at [875, 112] on button "Drop in" at bounding box center [876, 125] width 71 height 26
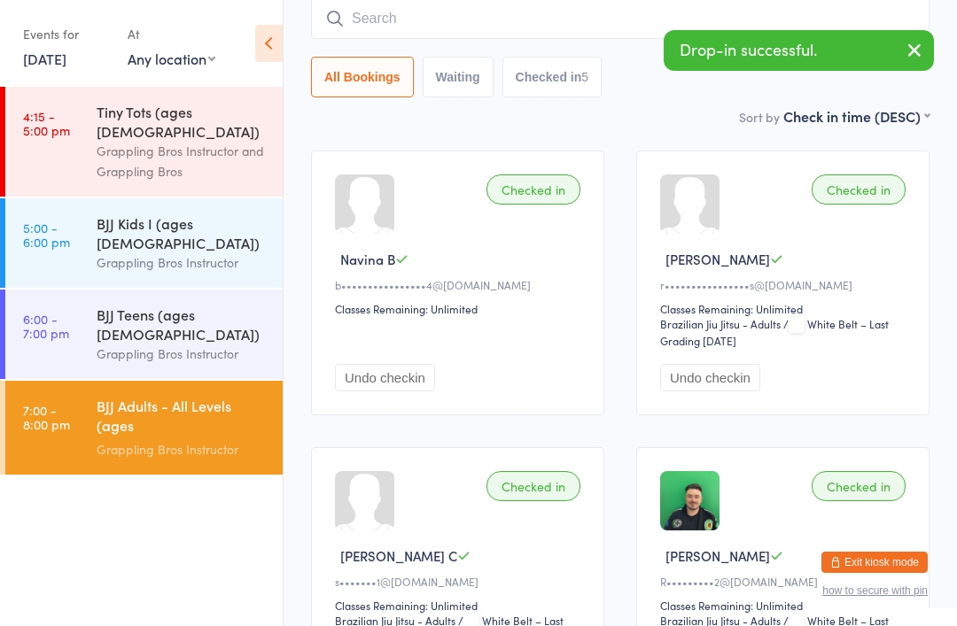
click at [523, 185] on div "Checked in" at bounding box center [533, 190] width 94 height 30
click at [531, 199] on div "Checked in" at bounding box center [533, 190] width 94 height 30
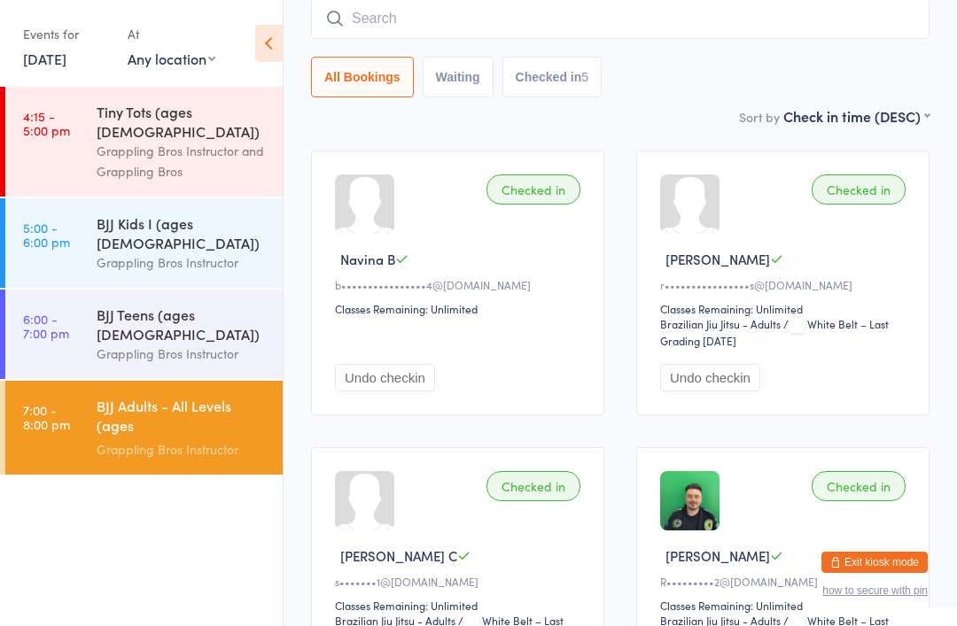
click at [370, 376] on button "Undo checkin" at bounding box center [385, 377] width 100 height 27
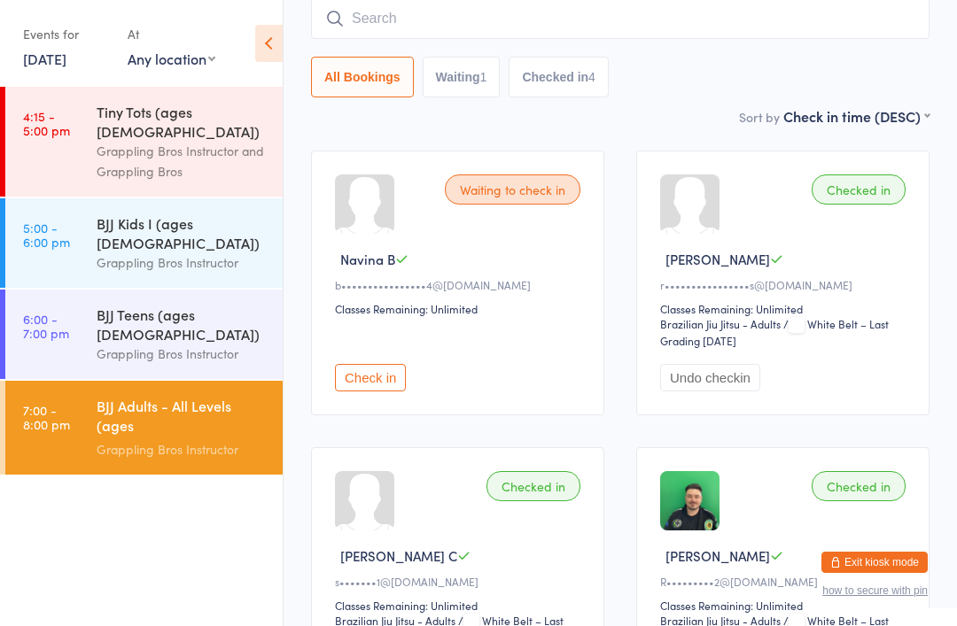
click at [151, 305] on div "BJJ Teens (ages [DEMOGRAPHIC_DATA])" at bounding box center [182, 324] width 171 height 39
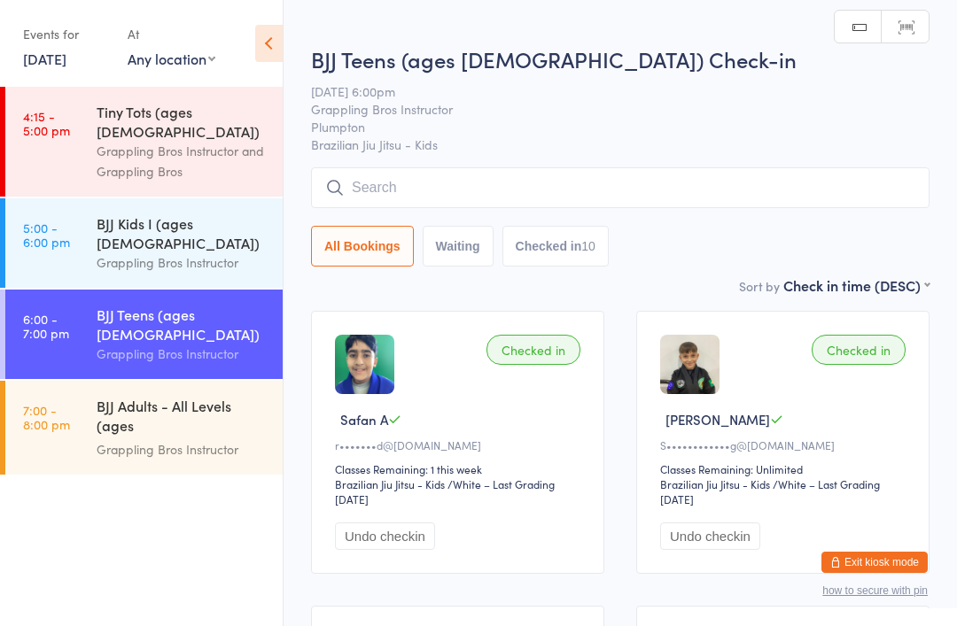
click at [394, 183] on input "search" at bounding box center [620, 187] width 618 height 41
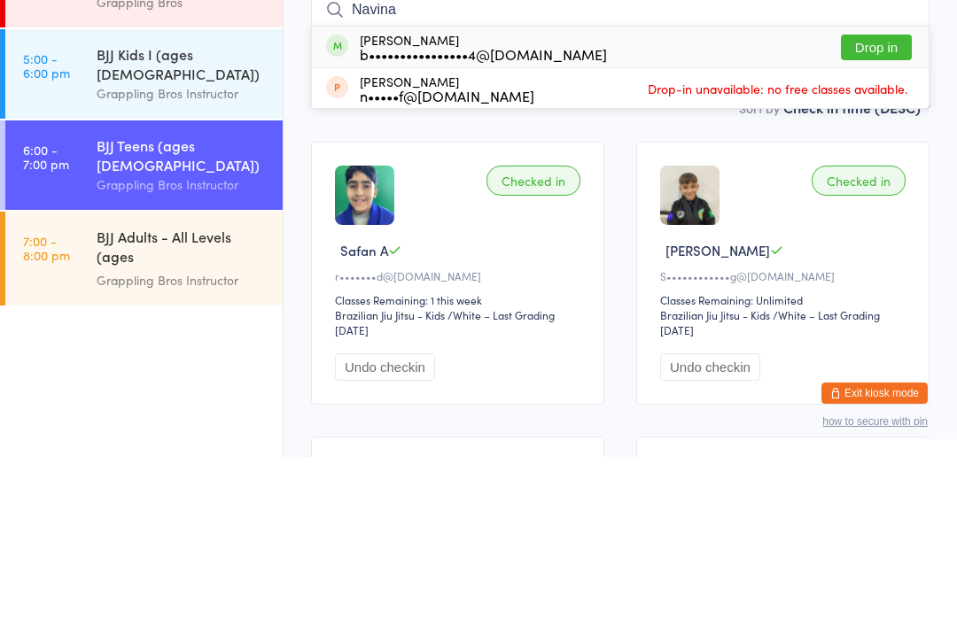
type input "Navina"
click at [875, 204] on button "Drop in" at bounding box center [876, 217] width 71 height 26
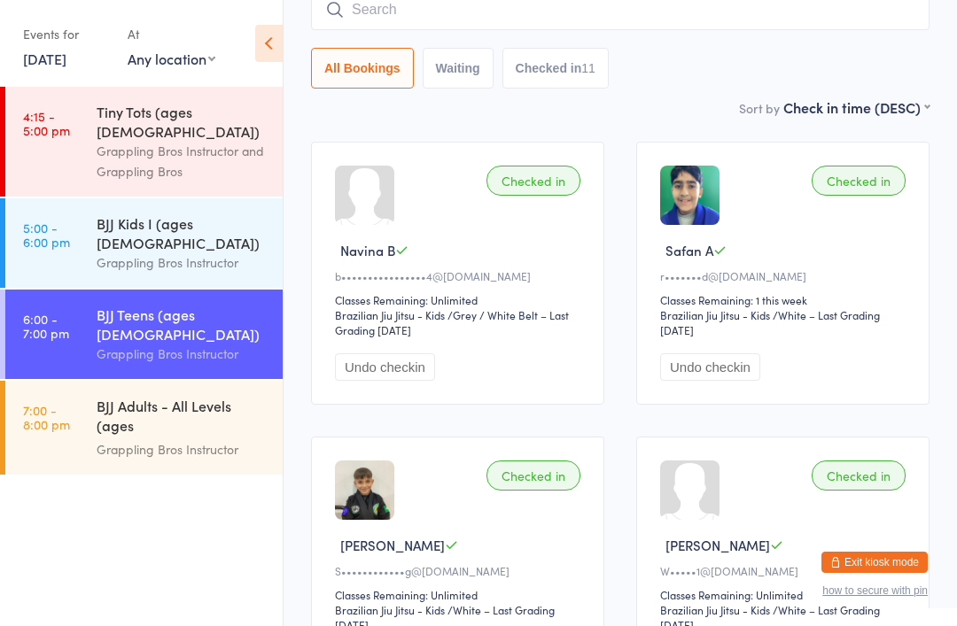
click at [568, 28] on input "search" at bounding box center [620, 9] width 618 height 41
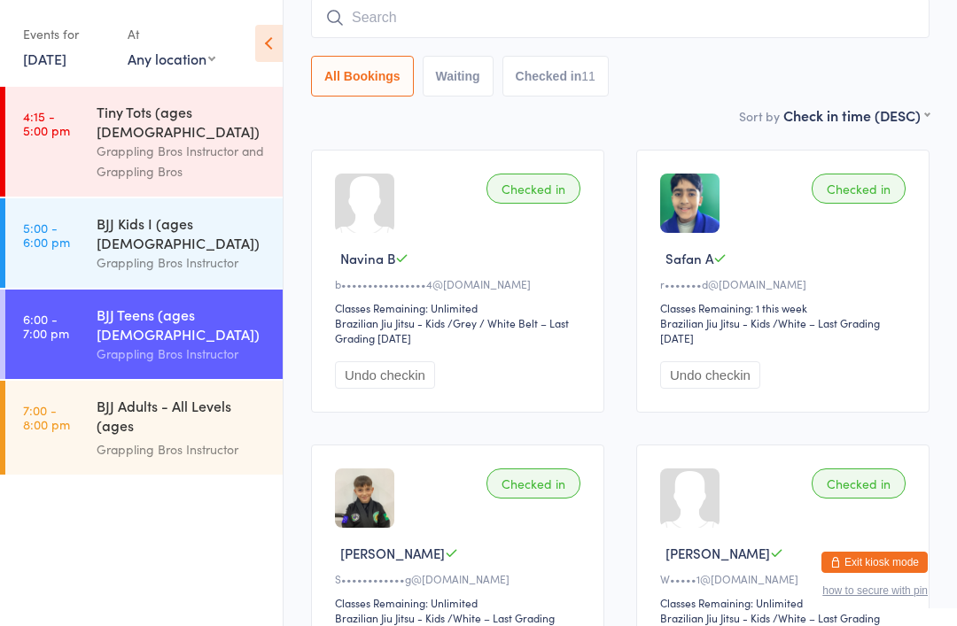
scroll to position [160, 0]
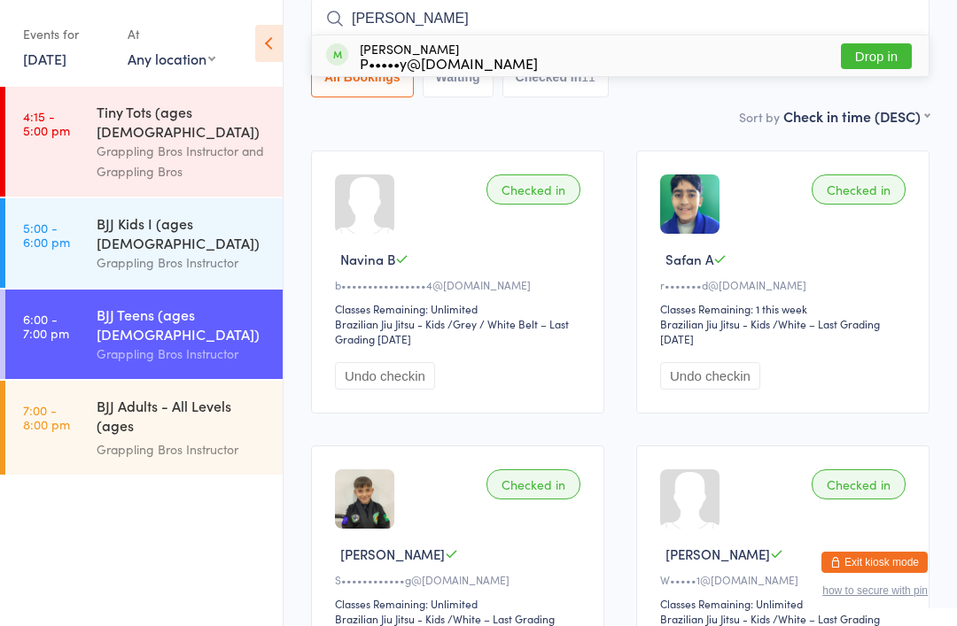
type input "[PERSON_NAME]"
click at [870, 45] on button "Drop in" at bounding box center [876, 56] width 71 height 26
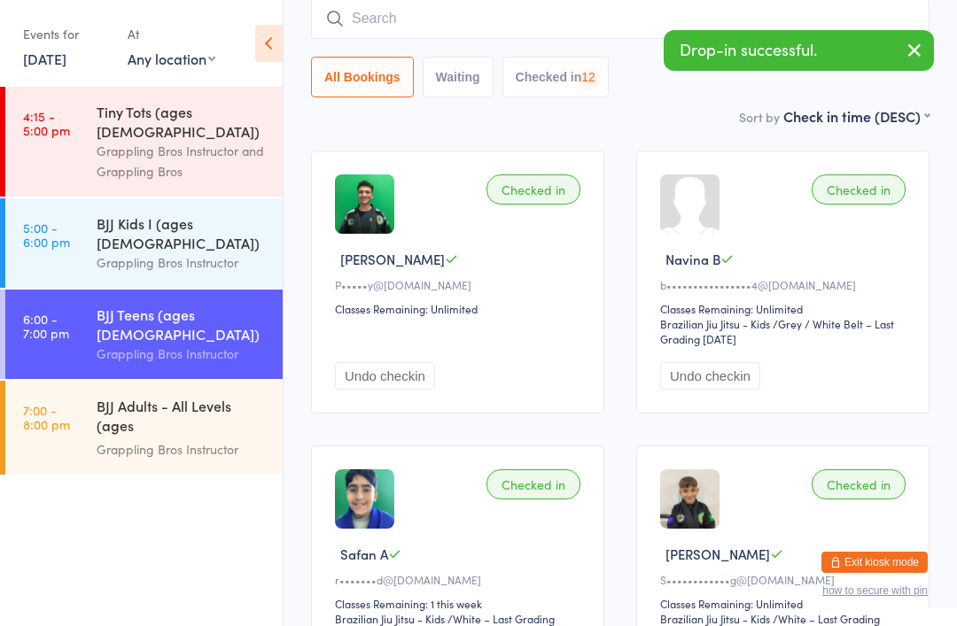
click at [441, 27] on input "search" at bounding box center [620, 18] width 618 height 41
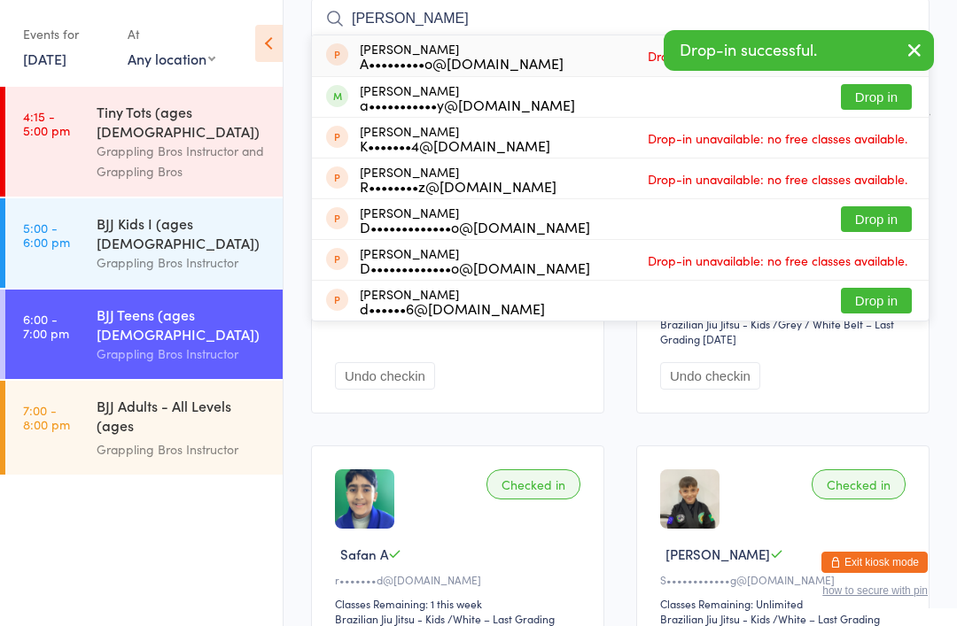
type input "[PERSON_NAME]"
click at [849, 98] on button "Drop in" at bounding box center [876, 97] width 71 height 26
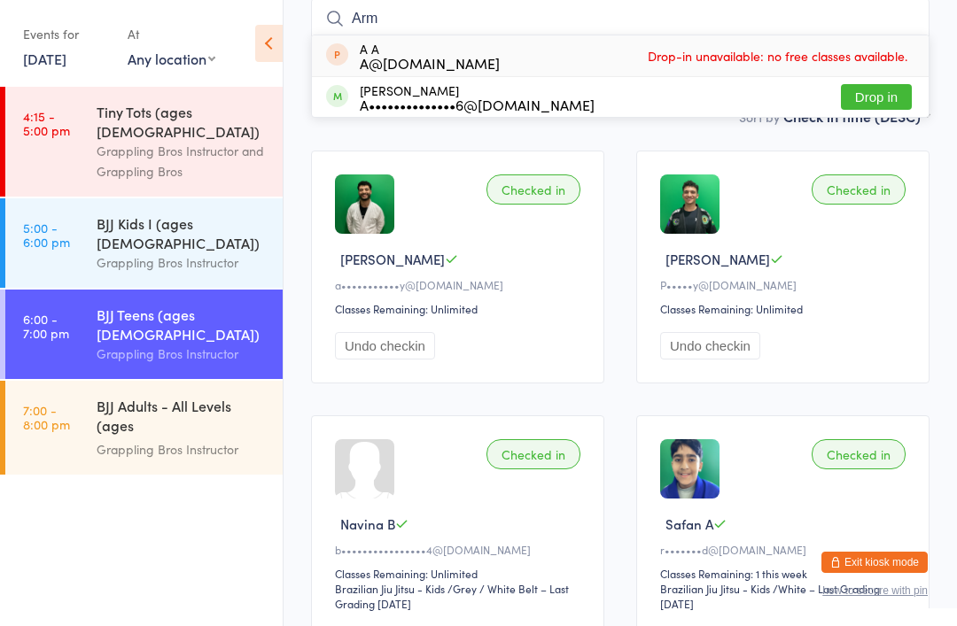
type input "Arm"
click at [874, 91] on button "Drop in" at bounding box center [876, 97] width 71 height 26
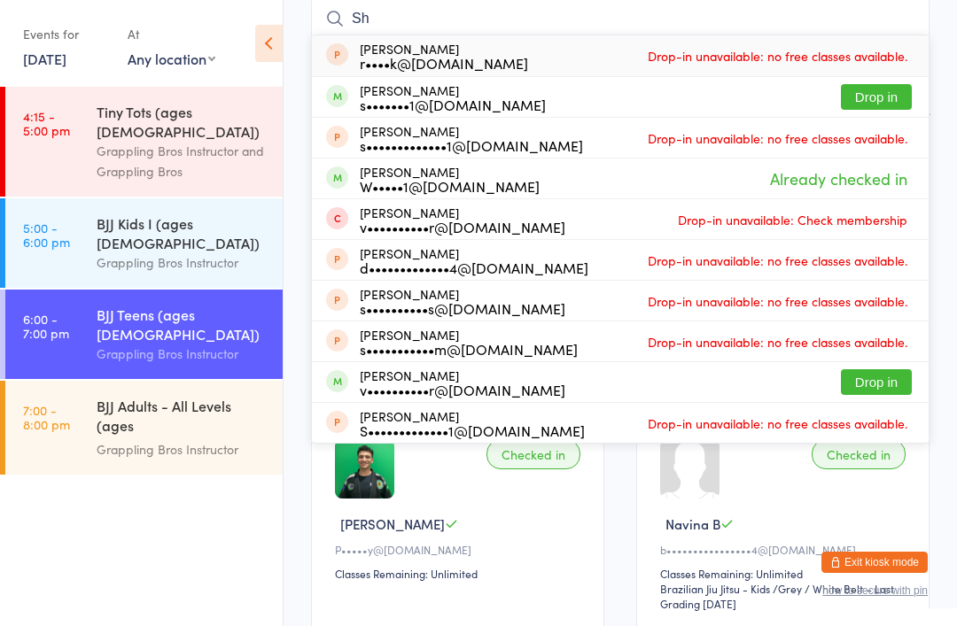
type input "S"
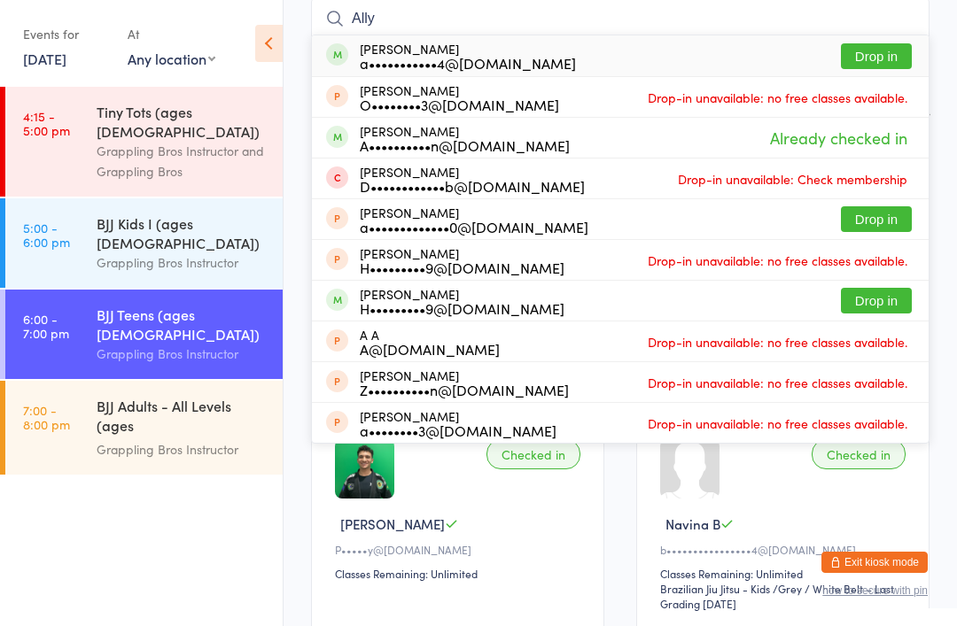
type input "Ally"
click at [879, 58] on button "Drop in" at bounding box center [876, 56] width 71 height 26
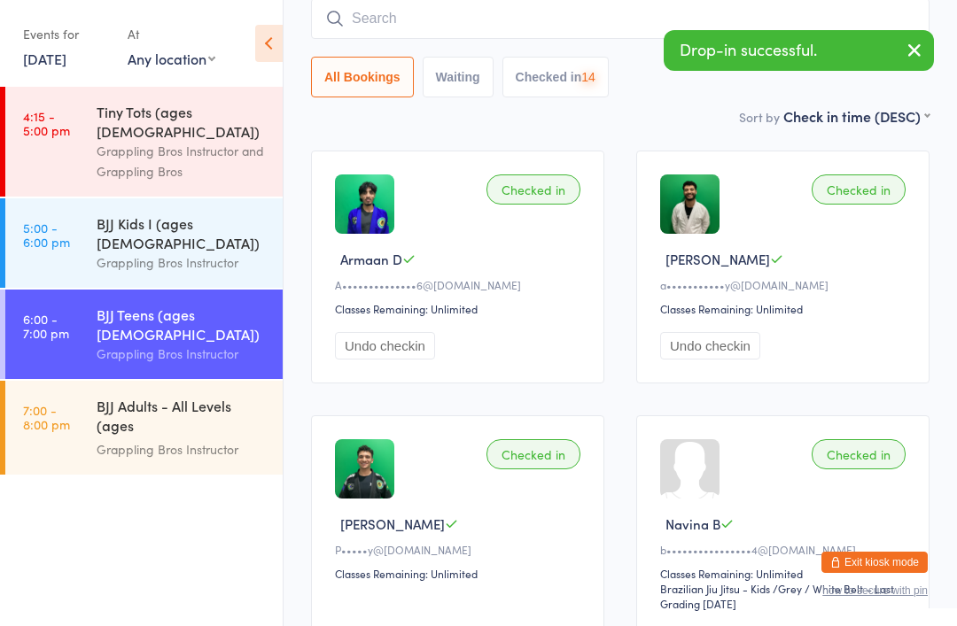
click at [454, 24] on input "search" at bounding box center [620, 18] width 618 height 41
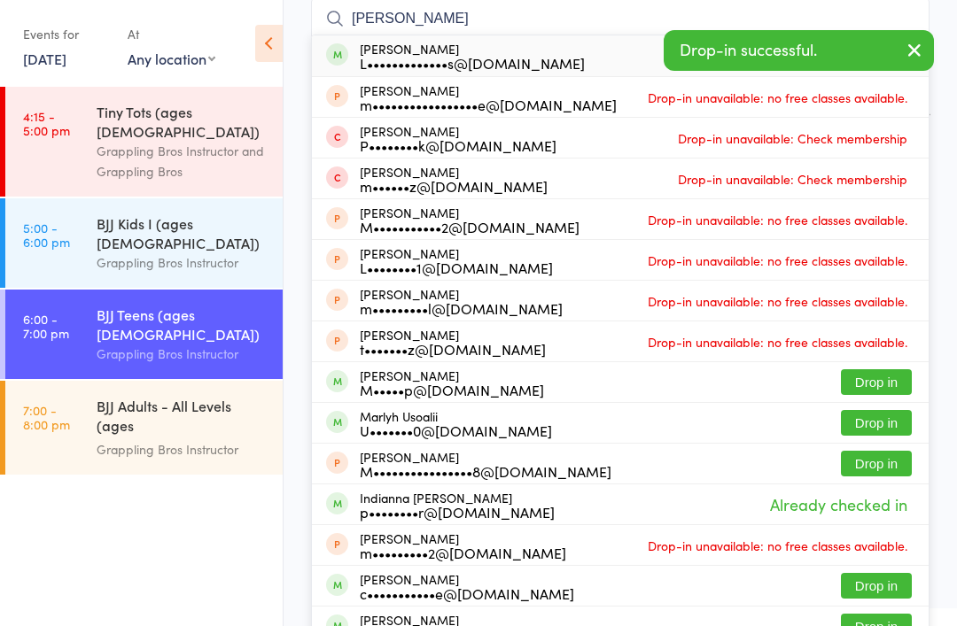
click at [918, 50] on icon "button" at bounding box center [914, 50] width 21 height 22
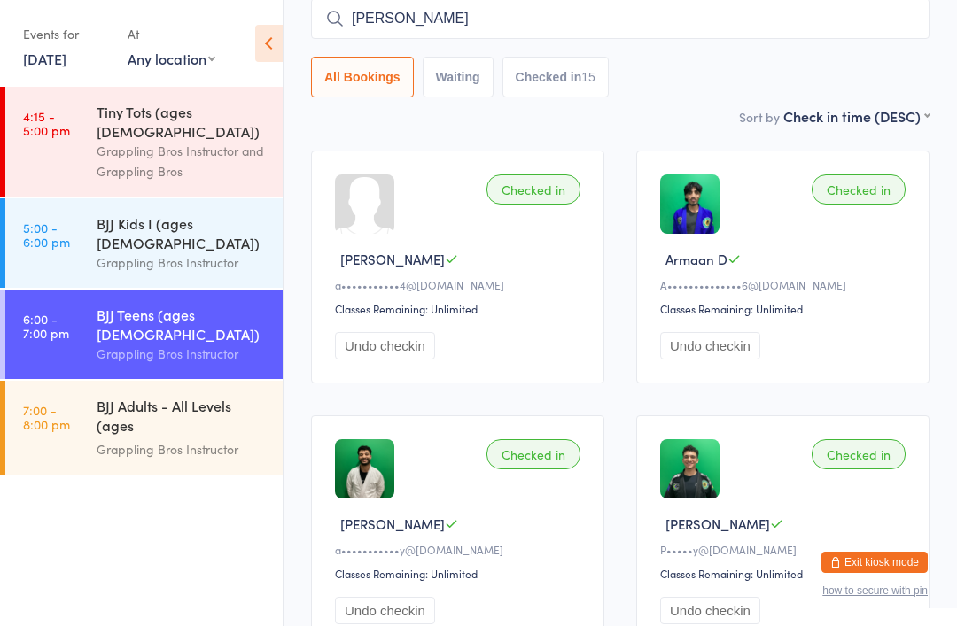
click at [458, 27] on input "[PERSON_NAME]" at bounding box center [620, 18] width 618 height 41
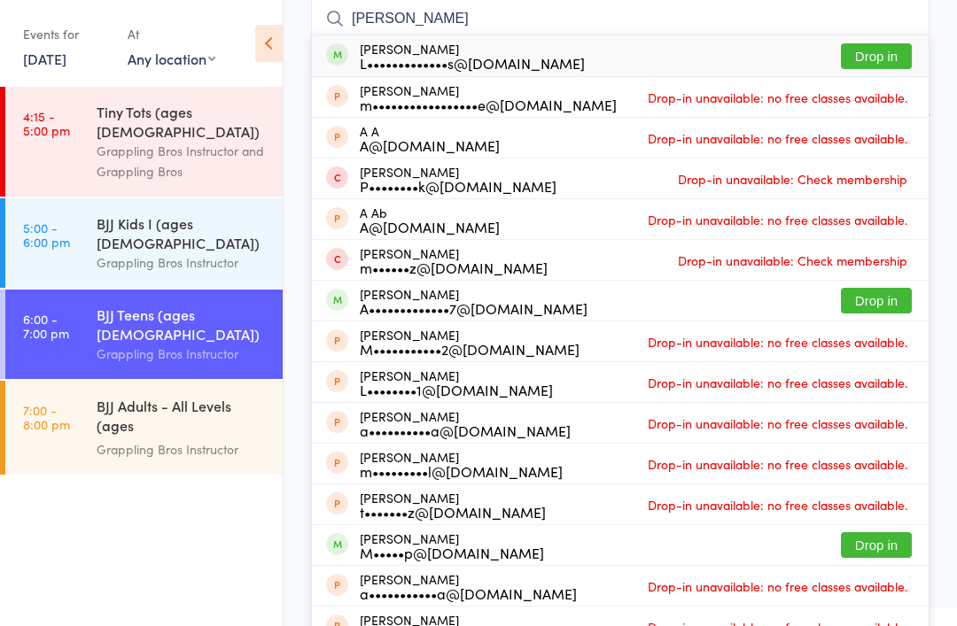
type input "[PERSON_NAME]"
click at [860, 58] on button "Drop in" at bounding box center [876, 56] width 71 height 26
